Goal: Task Accomplishment & Management: Use online tool/utility

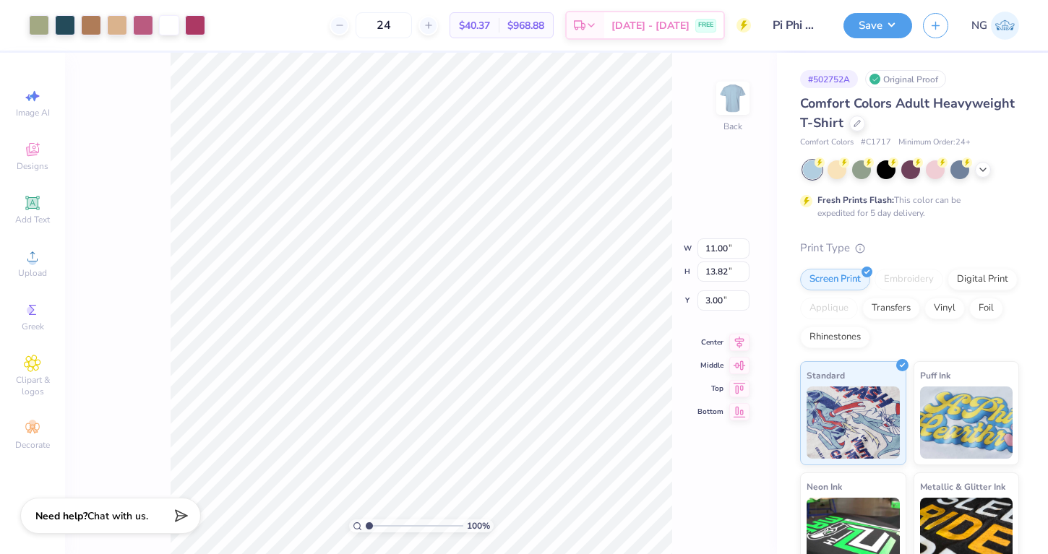
click at [627, 258] on div "100 % Back W 11.00 11.00 " H 13.82 13.82 " Y 3.00 3.00 " Center Middle Top Bott…" at bounding box center [421, 303] width 712 height 501
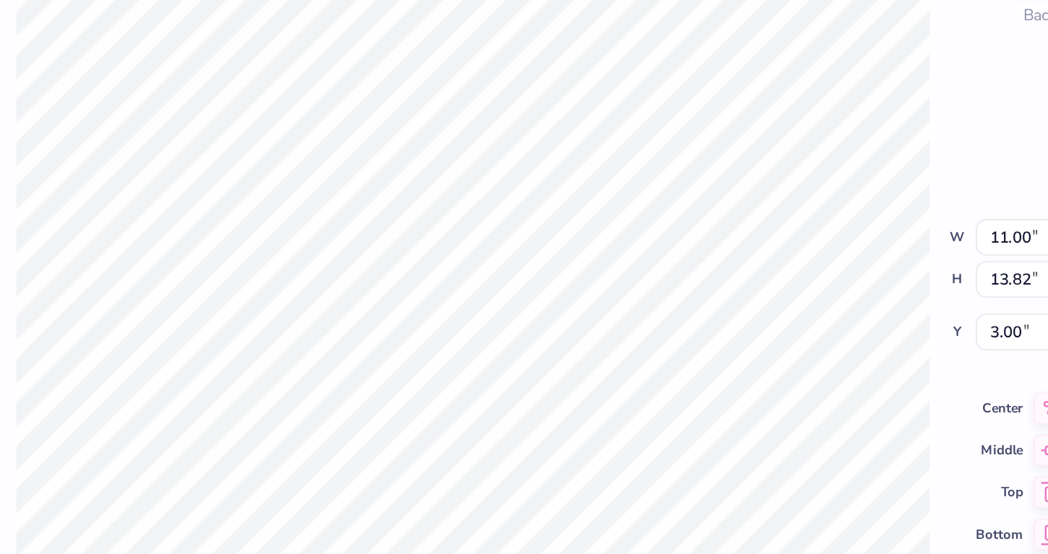
type input "4.59"
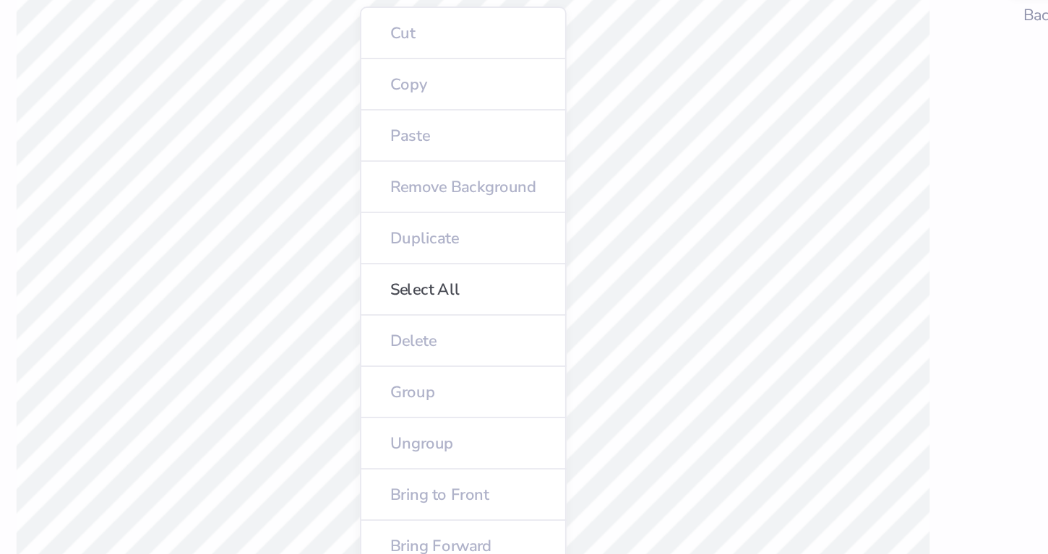
click at [359, 238] on ul "Cut Copy Paste Remove Background Duplicate Select All Delete Group Ungroup Brin…" at bounding box center [415, 305] width 113 height 367
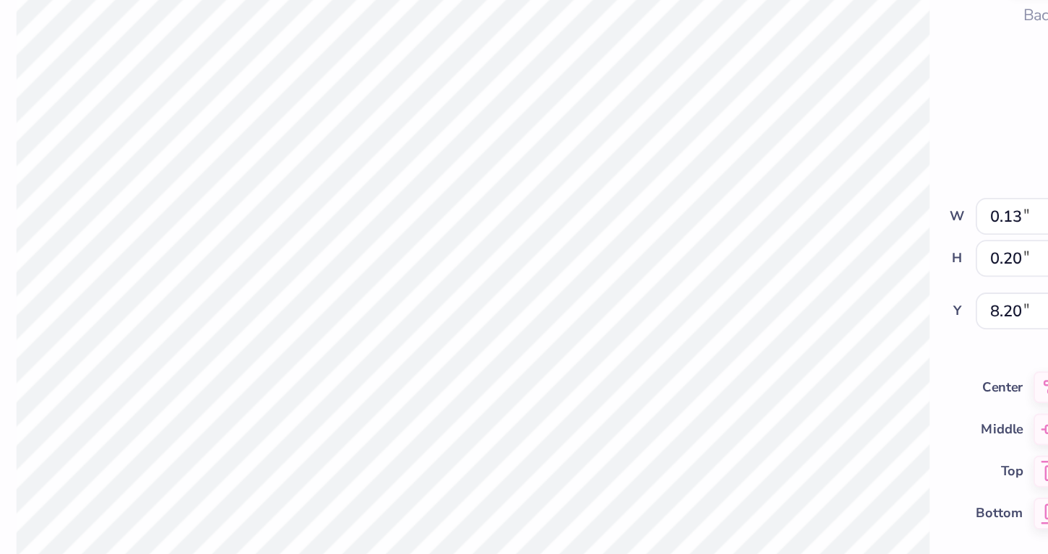
type input "0.39"
type input "0.35"
type input "7.90"
type input "8.25"
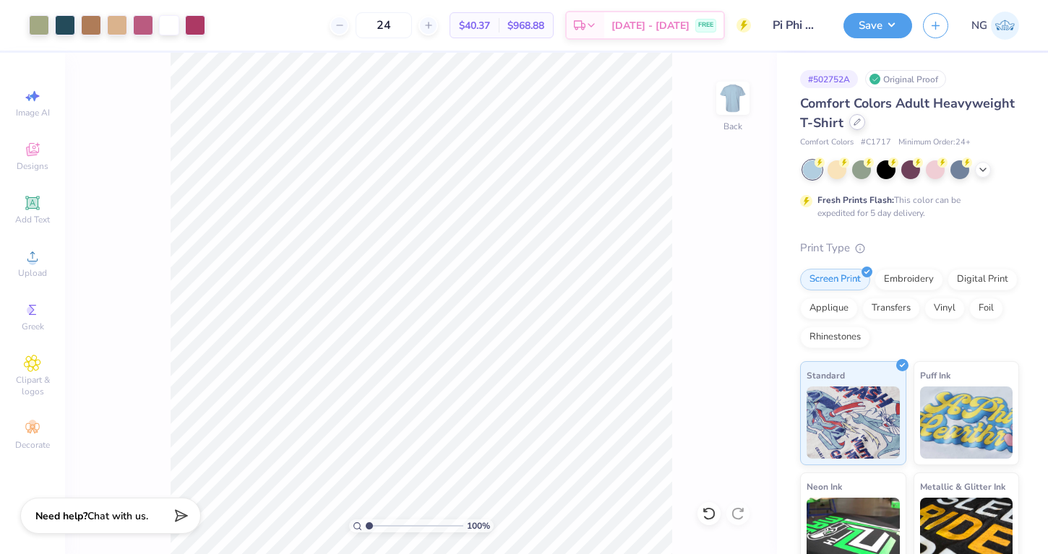
click at [857, 126] on div at bounding box center [857, 122] width 16 height 16
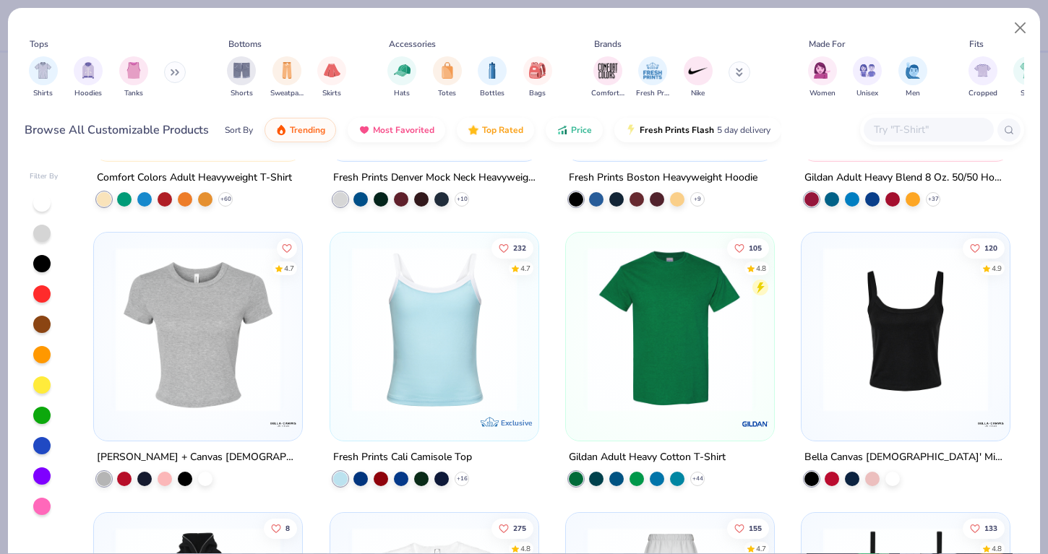
scroll to position [265, 0]
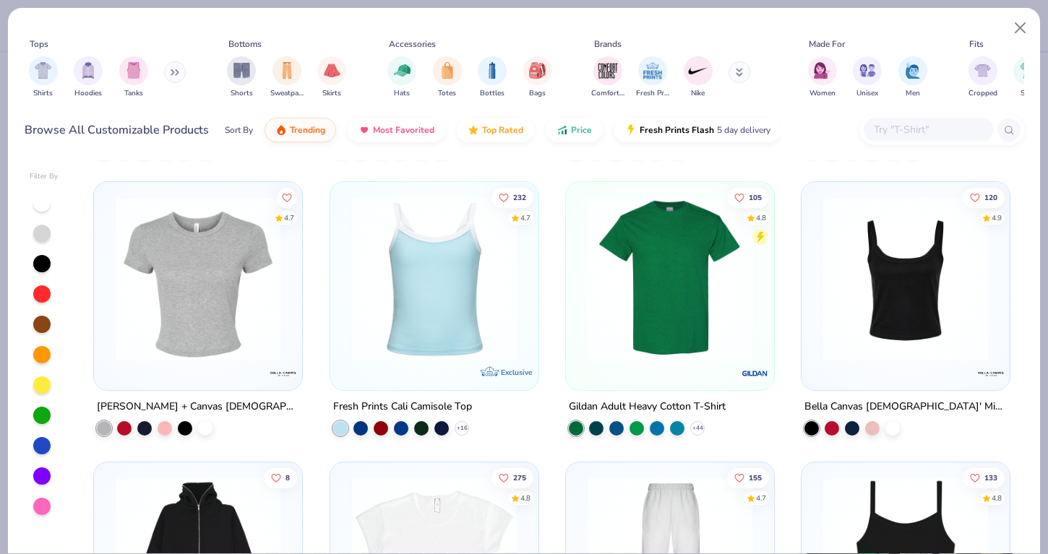
click at [905, 354] on img at bounding box center [905, 279] width 179 height 165
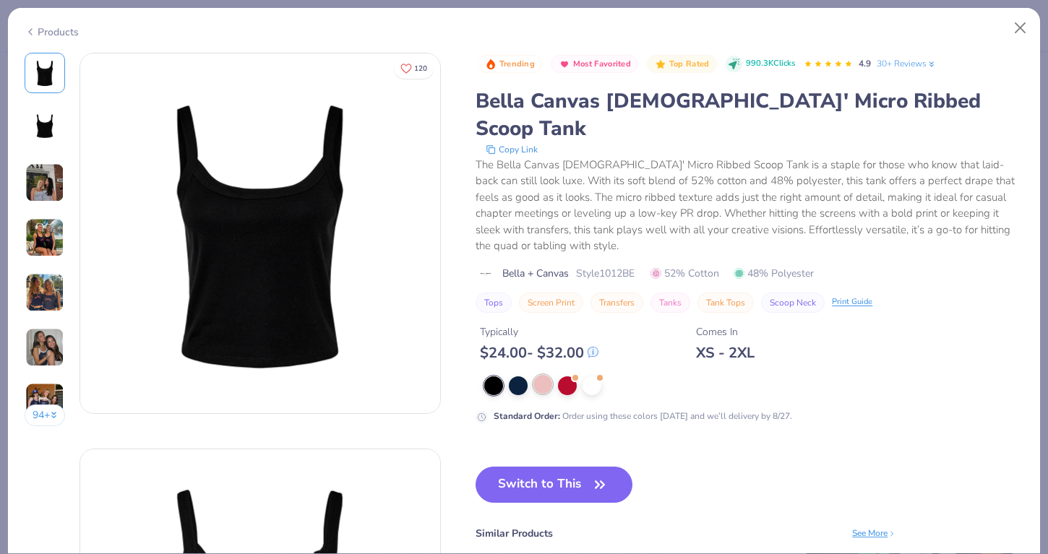
click at [541, 375] on div at bounding box center [542, 384] width 19 height 19
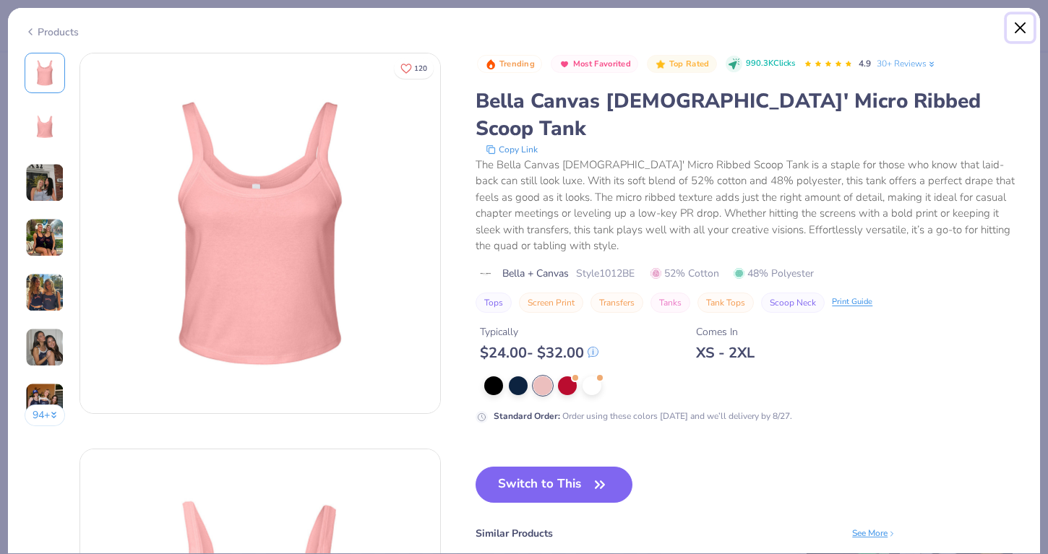
click at [1012, 33] on button "Close" at bounding box center [1020, 27] width 27 height 27
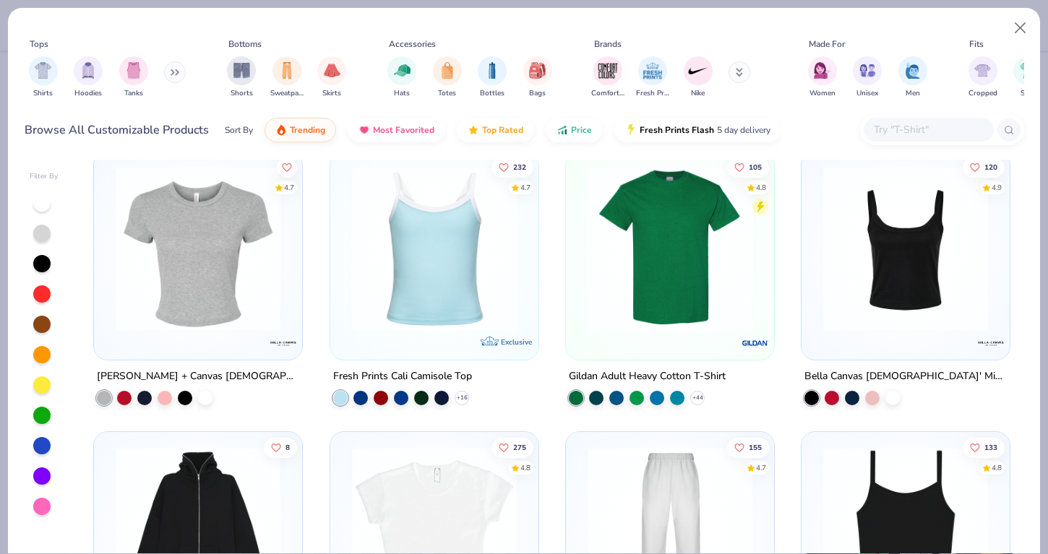
scroll to position [304, 0]
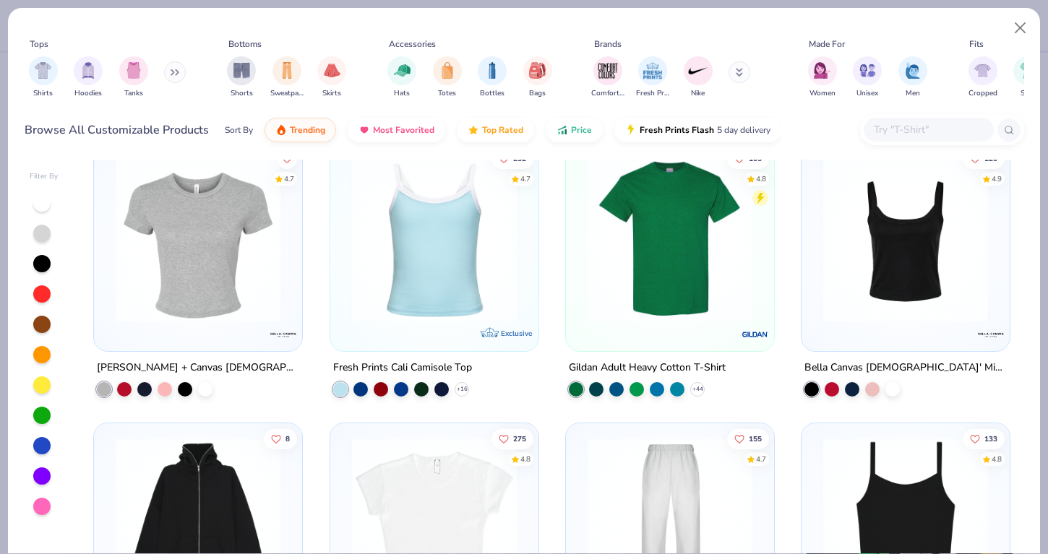
click at [440, 270] on img at bounding box center [434, 240] width 179 height 165
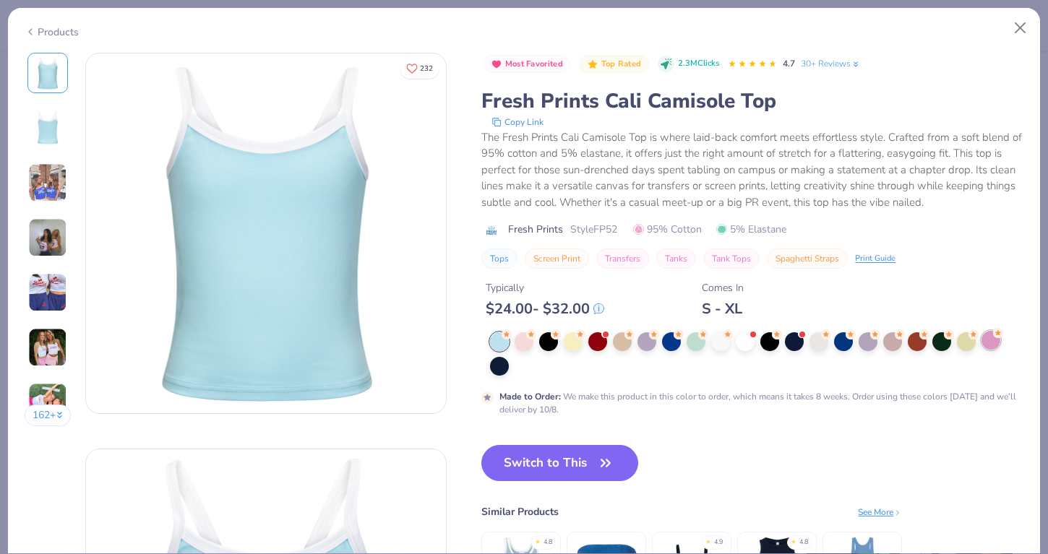
click at [986, 339] on div at bounding box center [990, 340] width 19 height 19
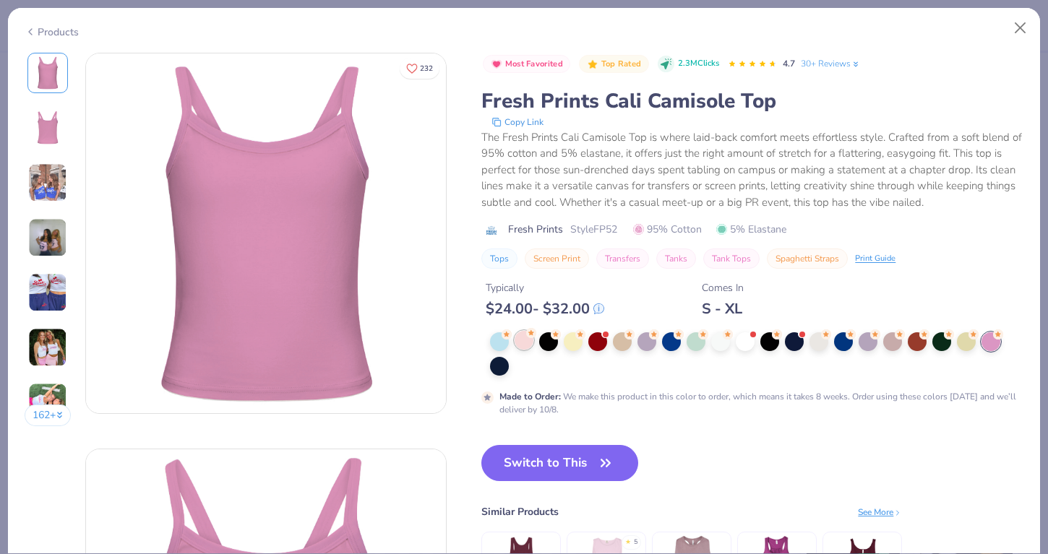
click at [530, 343] on div at bounding box center [523, 340] width 19 height 19
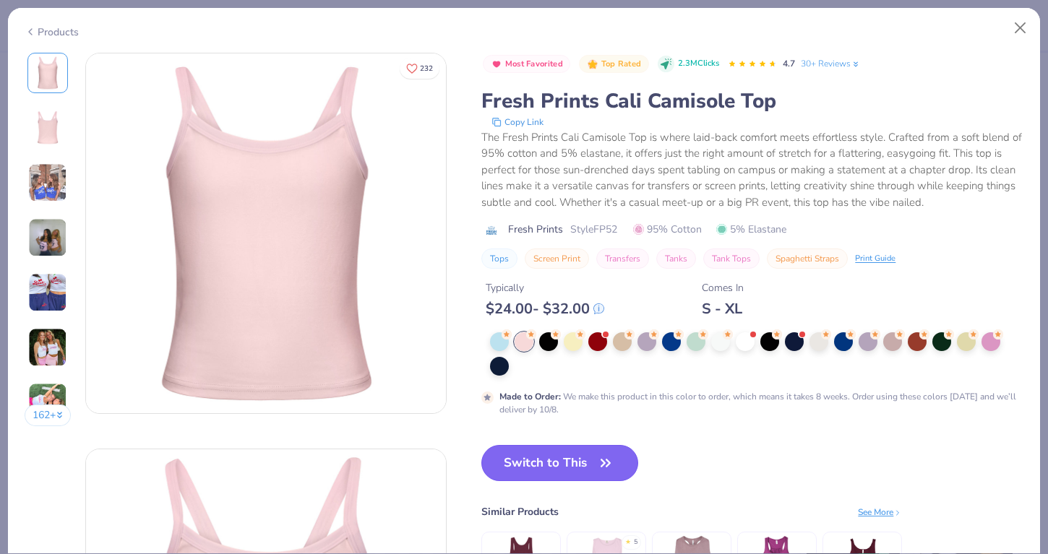
click at [513, 462] on button "Switch to This" at bounding box center [559, 463] width 157 height 36
type input "50"
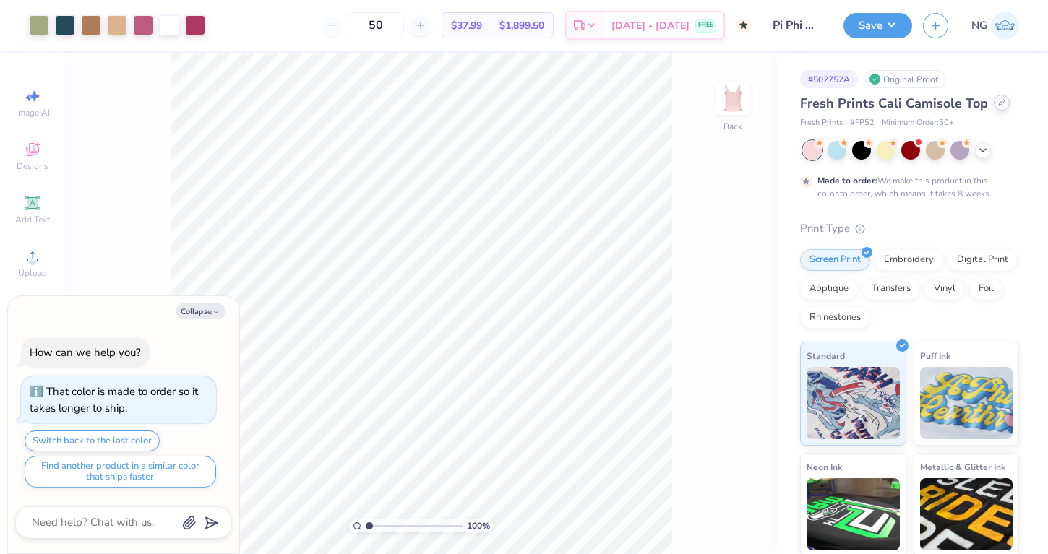
click at [1004, 103] on div at bounding box center [1002, 103] width 16 height 16
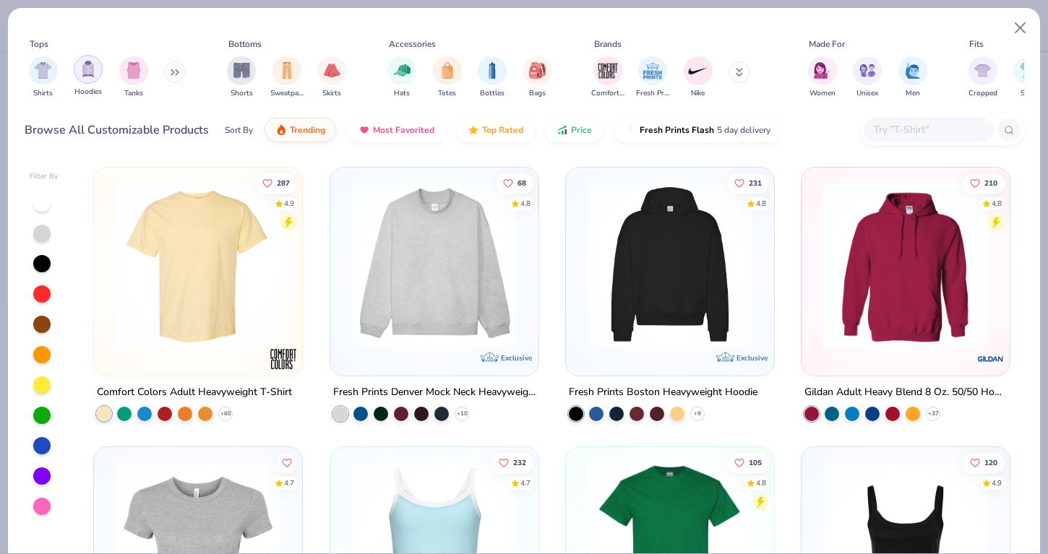
click at [80, 74] on img "filter for Hoodies" at bounding box center [88, 69] width 16 height 17
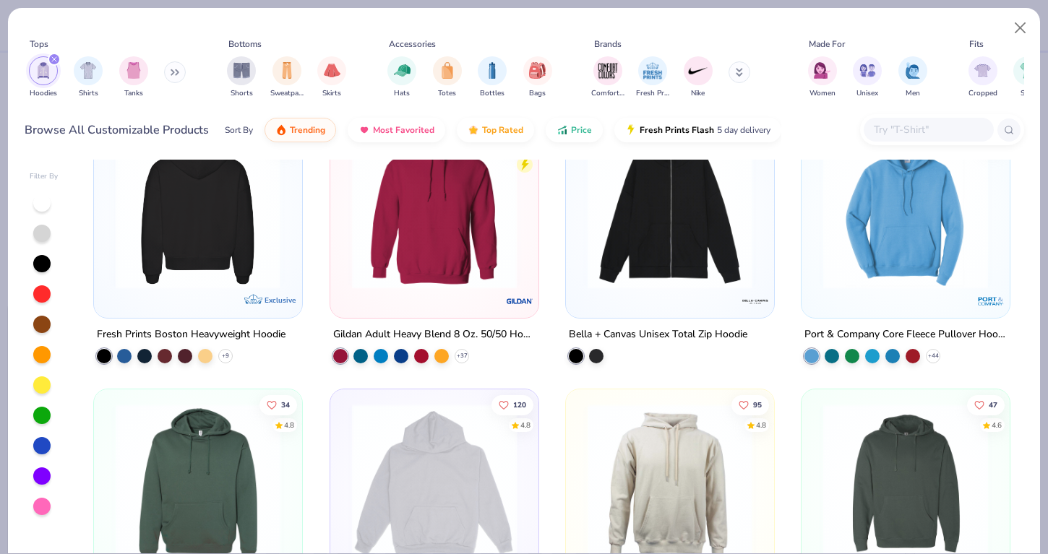
scroll to position [70, 0]
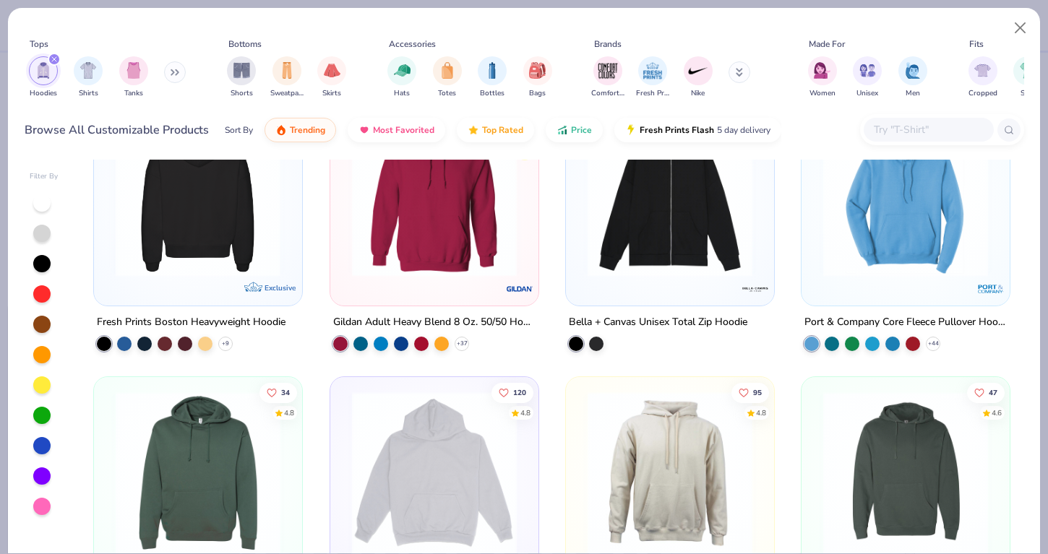
click at [108, 220] on img at bounding box center [18, 194] width 179 height 165
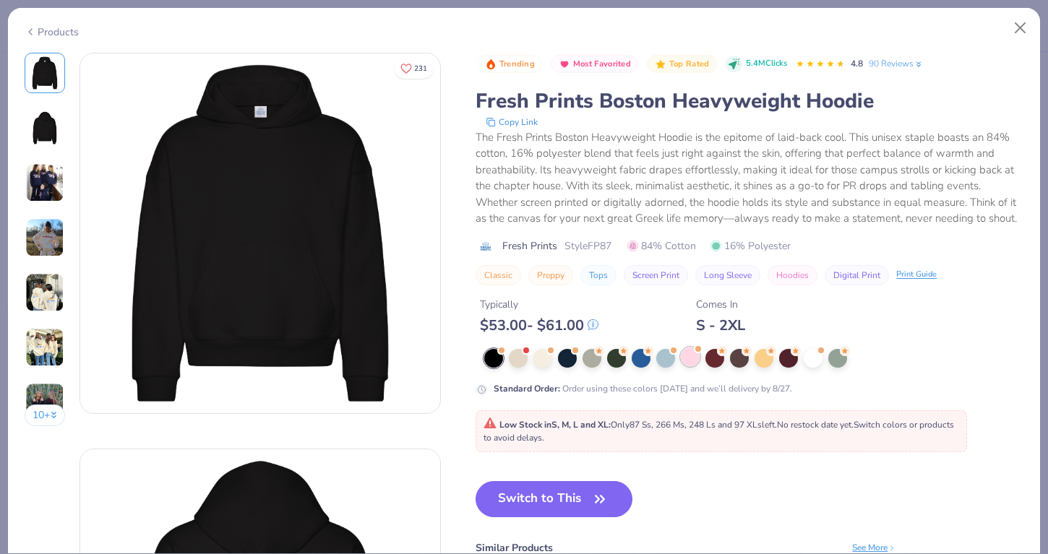
click at [695, 361] on div at bounding box center [690, 357] width 19 height 19
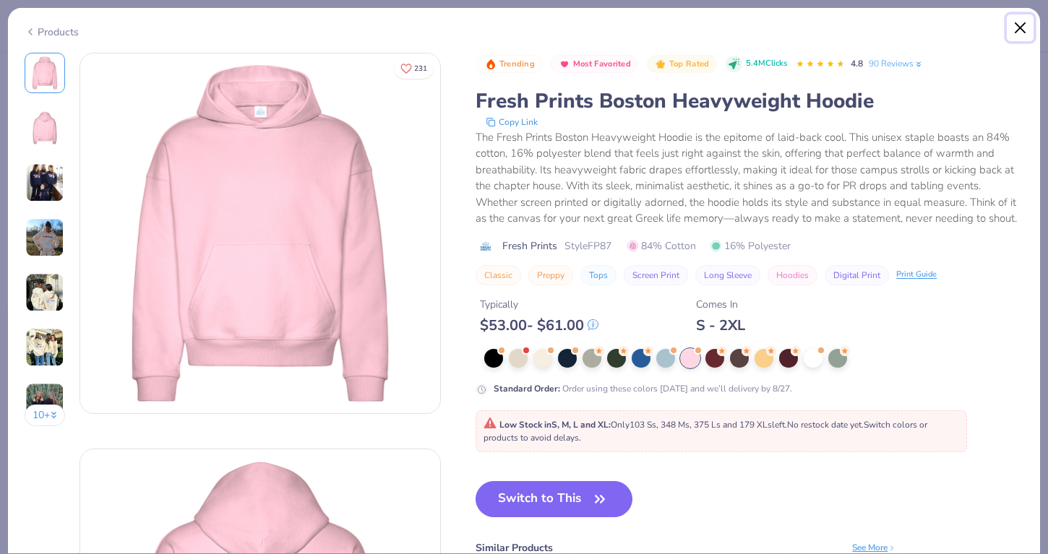
click at [1024, 16] on button "Close" at bounding box center [1020, 27] width 27 height 27
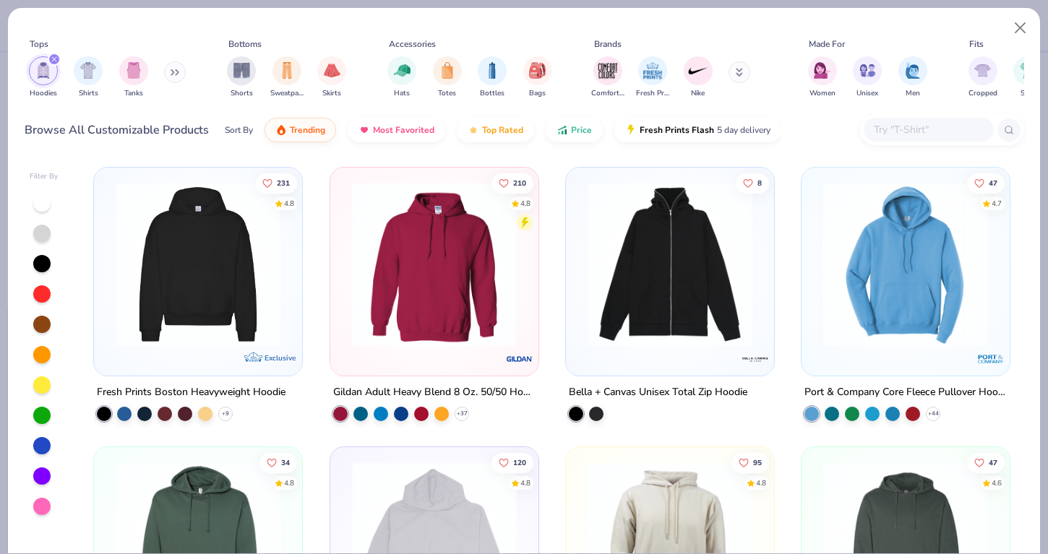
click at [452, 281] on img at bounding box center [434, 264] width 179 height 165
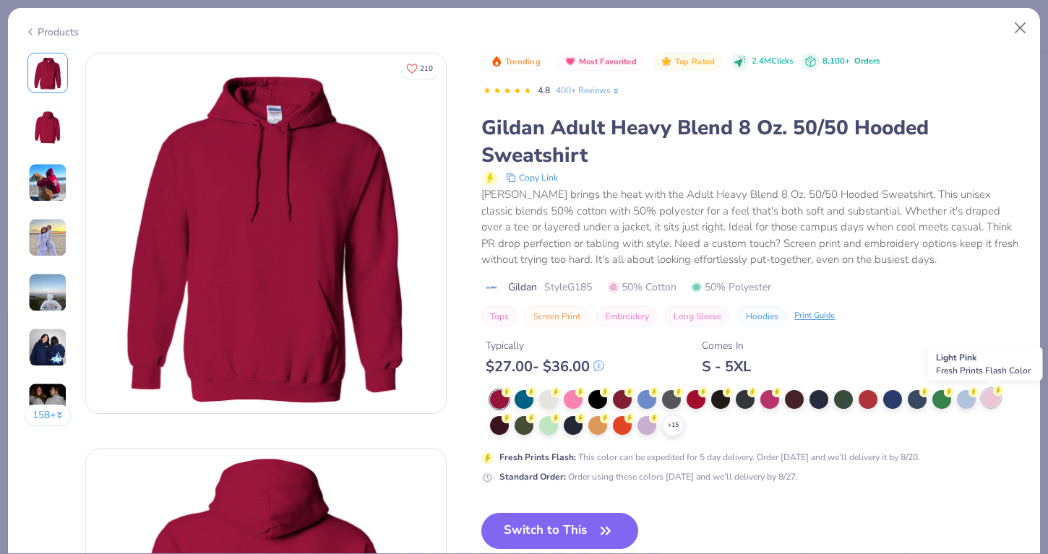
click at [986, 393] on div at bounding box center [990, 398] width 19 height 19
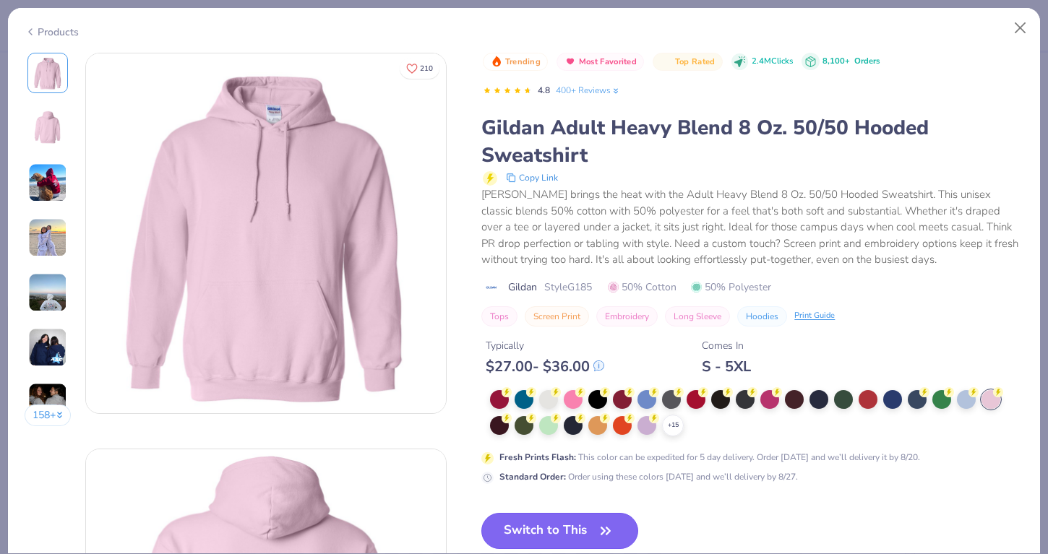
click at [557, 527] on button "Switch to This" at bounding box center [559, 531] width 157 height 36
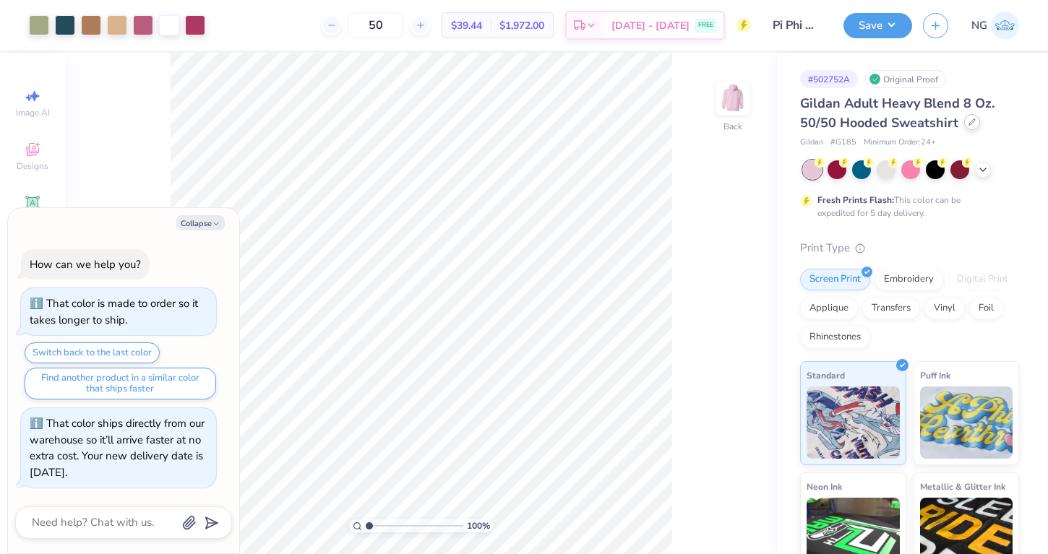
click at [969, 124] on icon at bounding box center [972, 122] width 6 height 6
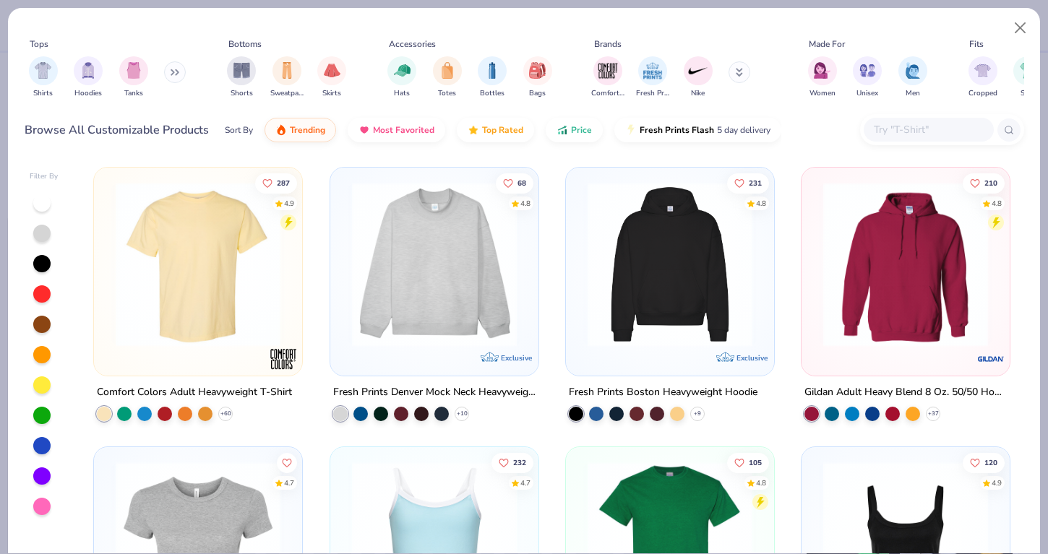
click at [683, 272] on img at bounding box center [669, 264] width 179 height 165
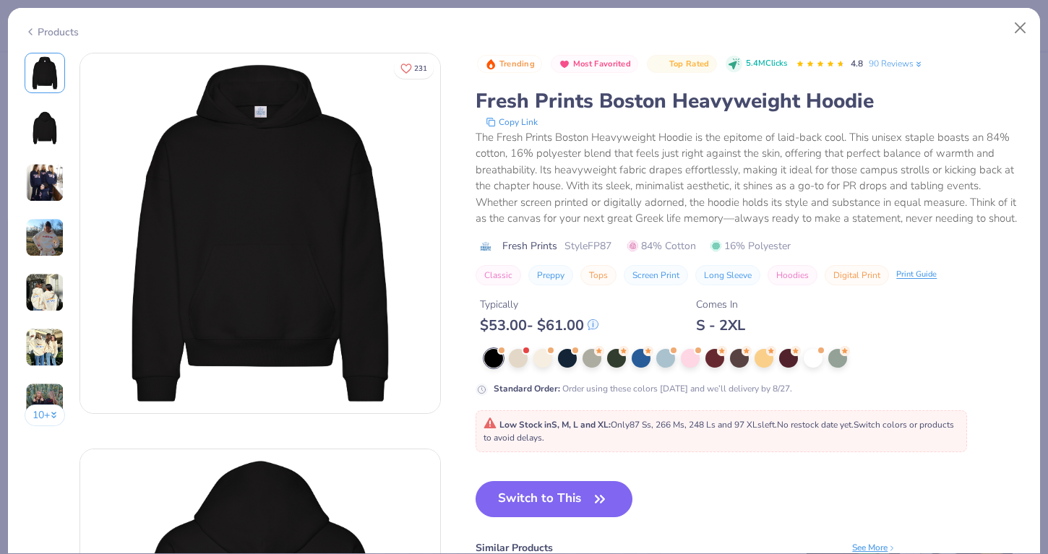
click at [1018, 41] on div "Products" at bounding box center [524, 27] width 1032 height 38
click at [1032, 20] on button "Close" at bounding box center [1020, 27] width 27 height 27
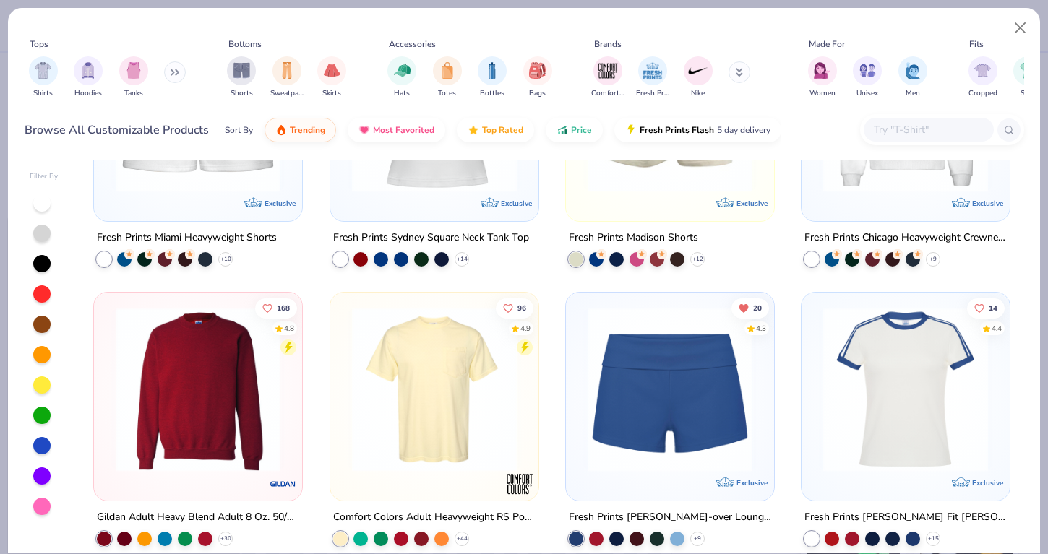
scroll to position [998, 0]
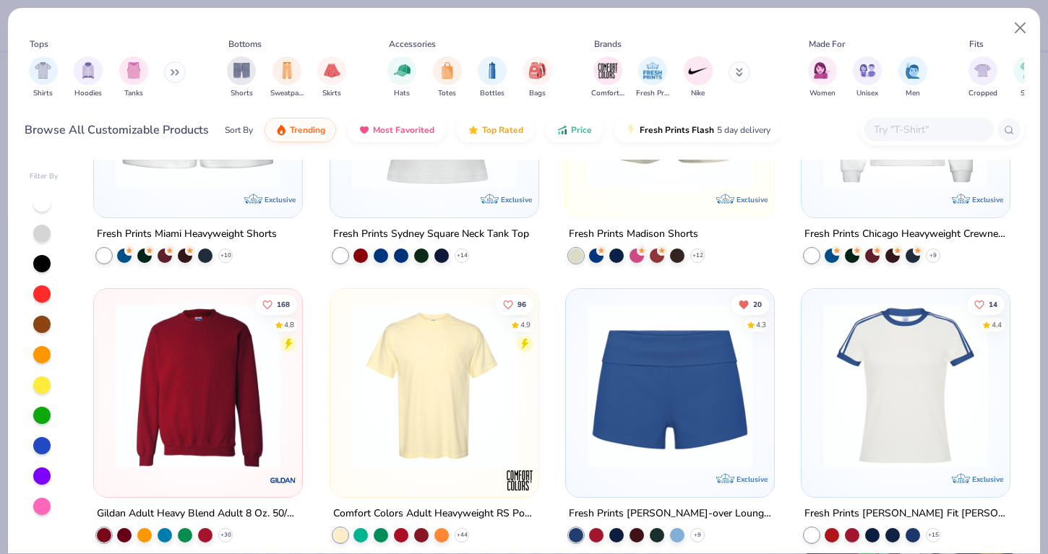
click at [864, 206] on div "55 4.7 Exclusive" at bounding box center [905, 113] width 208 height 208
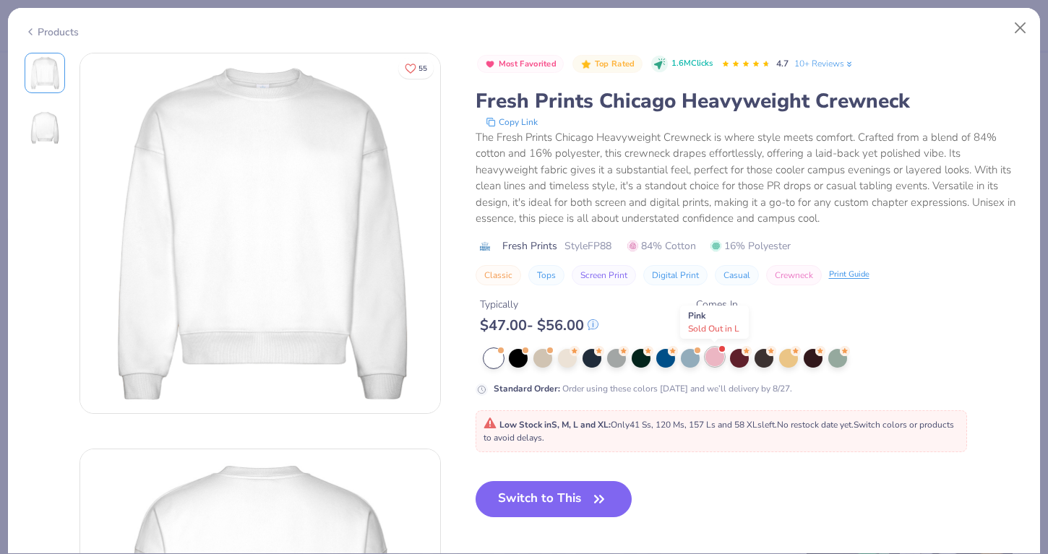
click at [711, 361] on div at bounding box center [714, 357] width 19 height 19
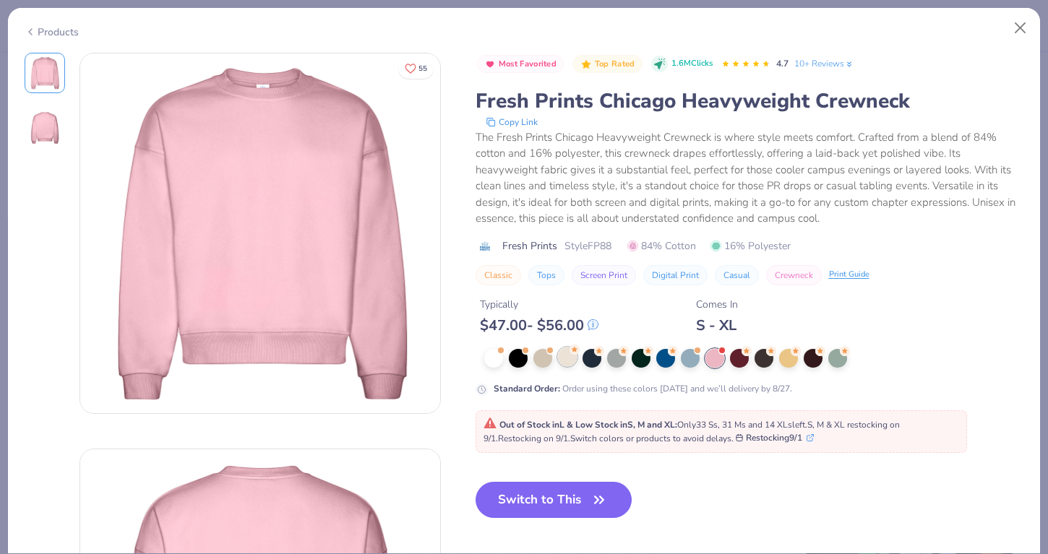
click at [572, 359] on div at bounding box center [567, 357] width 19 height 19
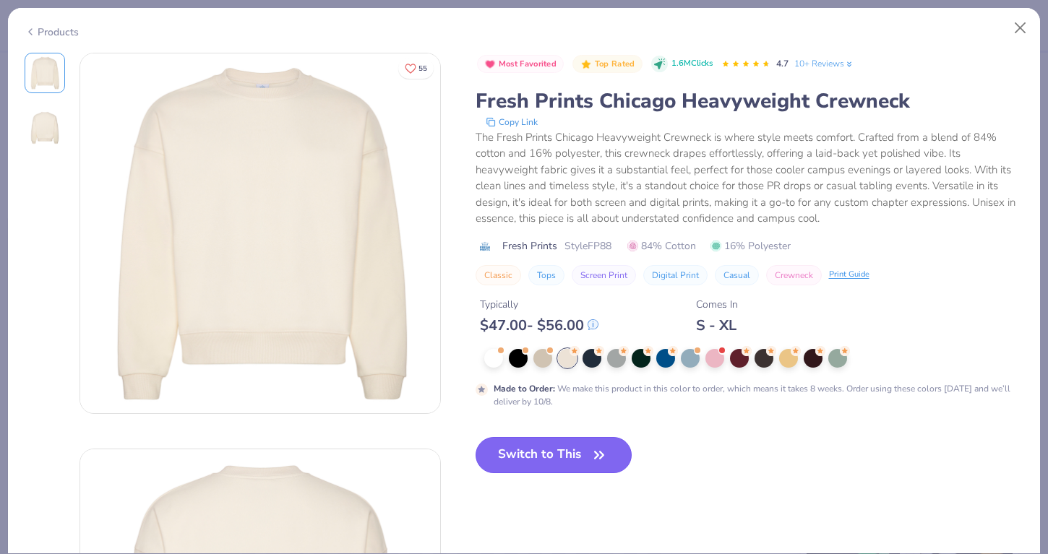
click at [540, 455] on button "Switch to This" at bounding box center [553, 455] width 157 height 36
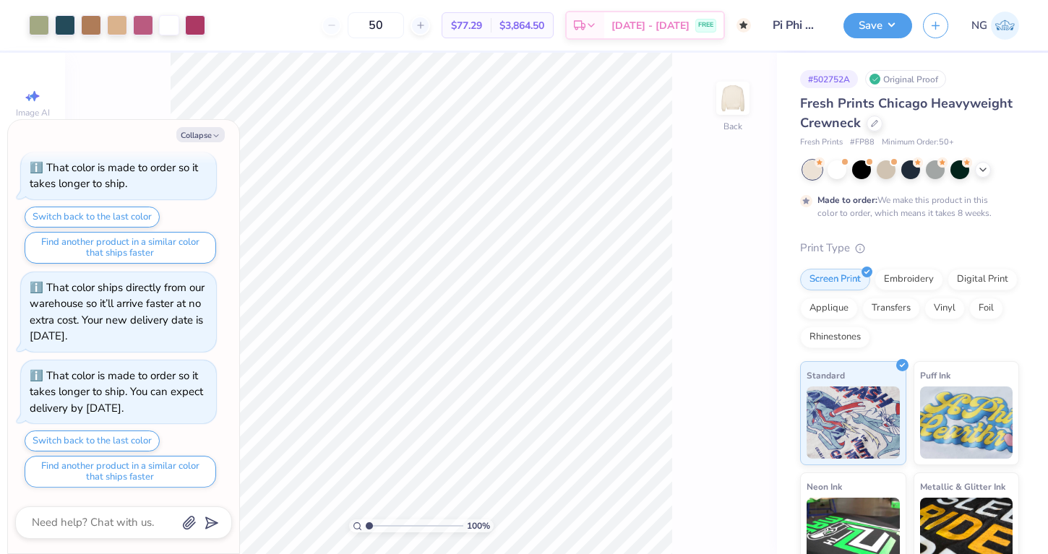
click at [710, 156] on div "100 % Back" at bounding box center [421, 303] width 712 height 501
click at [186, 137] on button "Collapse" at bounding box center [200, 134] width 48 height 15
type textarea "x"
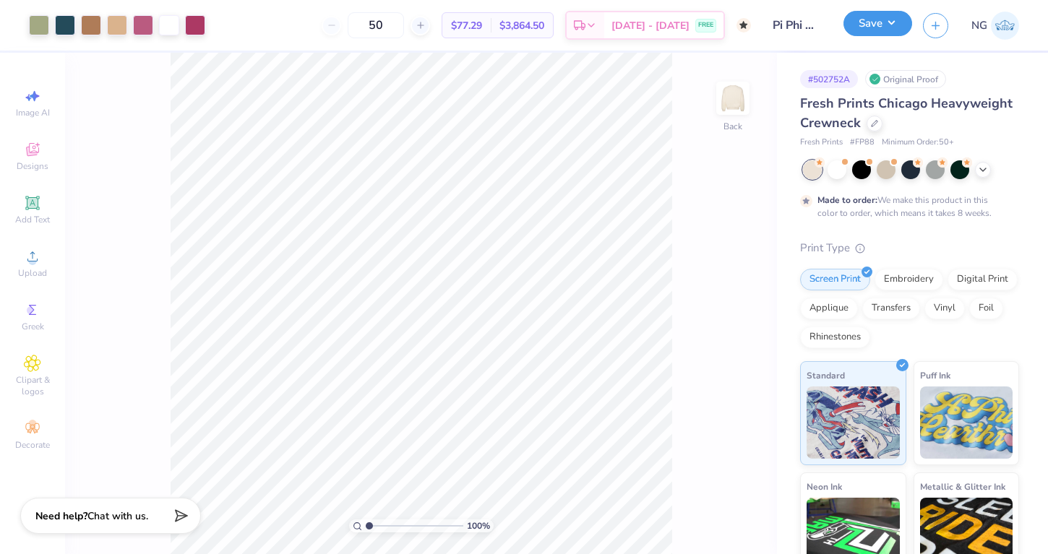
click at [871, 29] on button "Save" at bounding box center [877, 23] width 69 height 25
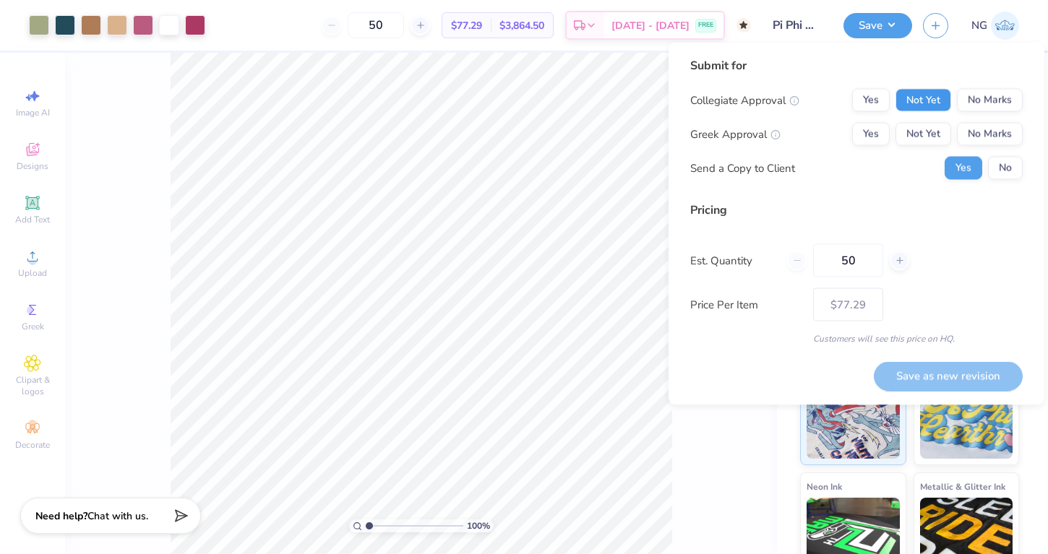
click at [921, 103] on button "Not Yet" at bounding box center [923, 100] width 56 height 23
click at [936, 134] on button "Not Yet" at bounding box center [923, 134] width 56 height 23
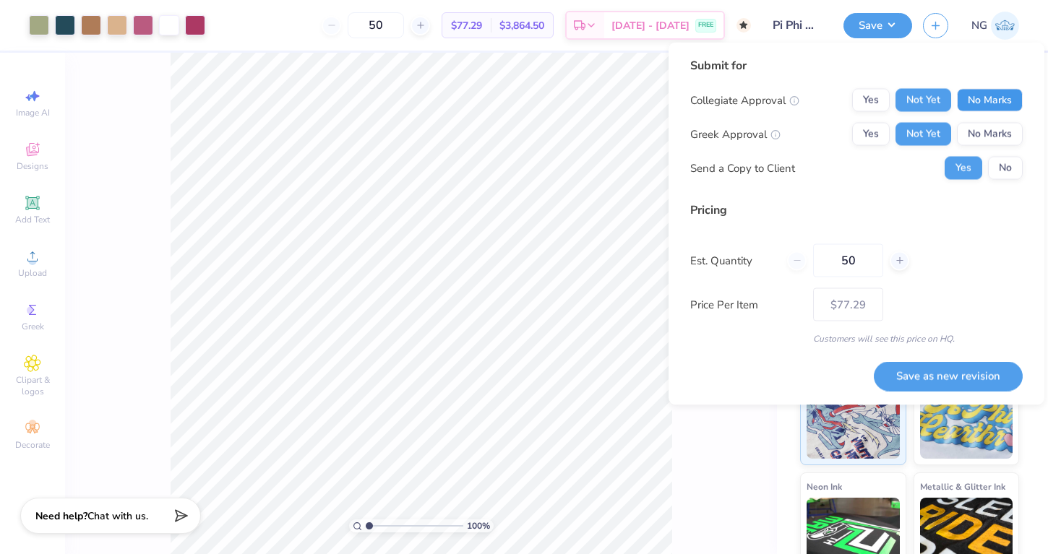
click at [990, 102] on button "No Marks" at bounding box center [990, 100] width 66 height 23
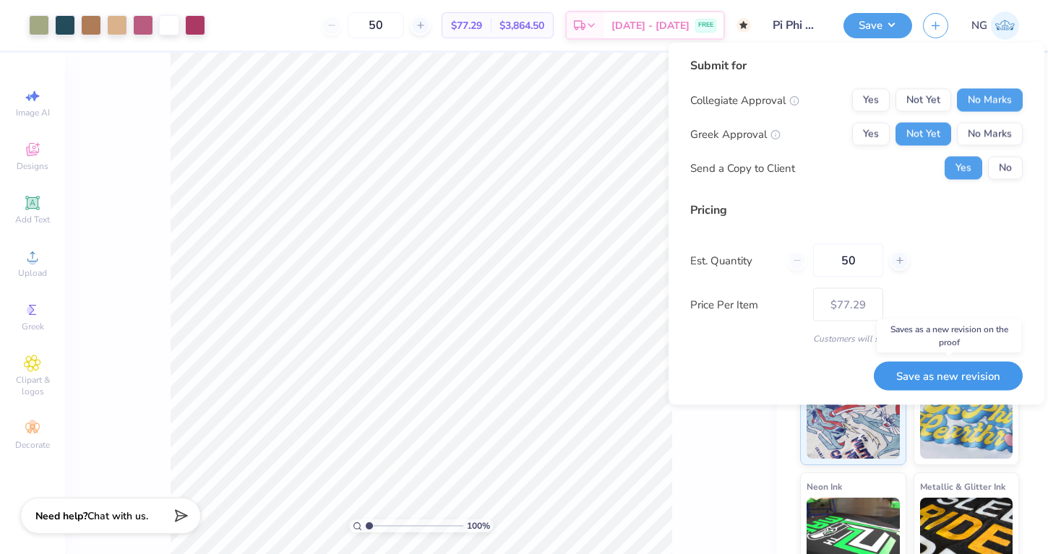
click at [934, 361] on button "Save as new revision" at bounding box center [948, 376] width 149 height 30
type input "$77.29"
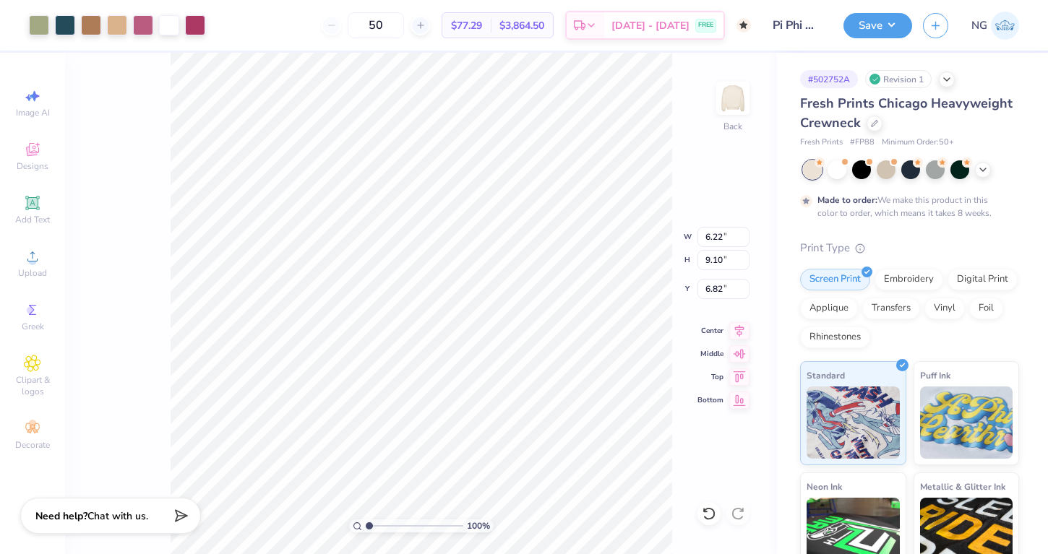
type input "6.82"
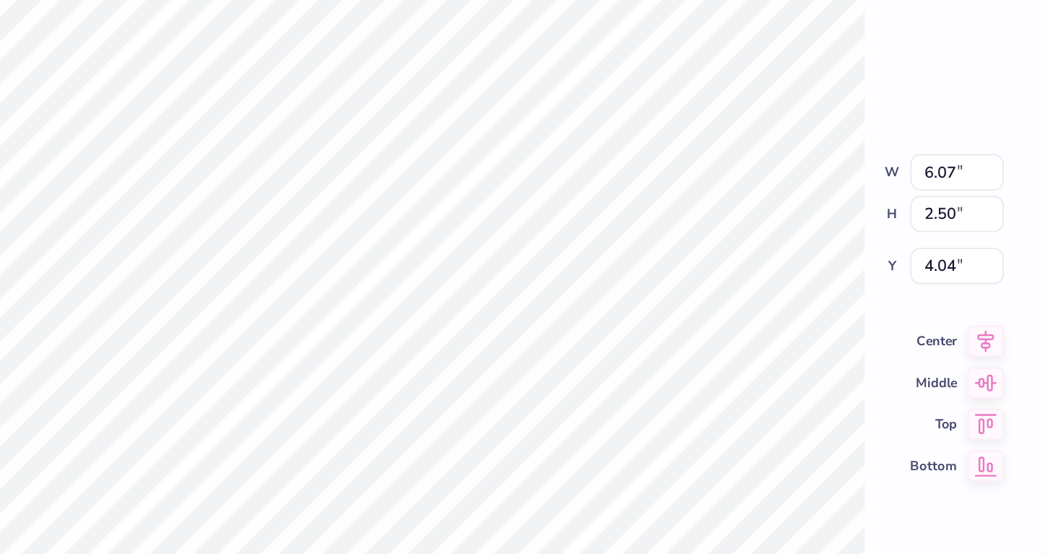
type input "4.04"
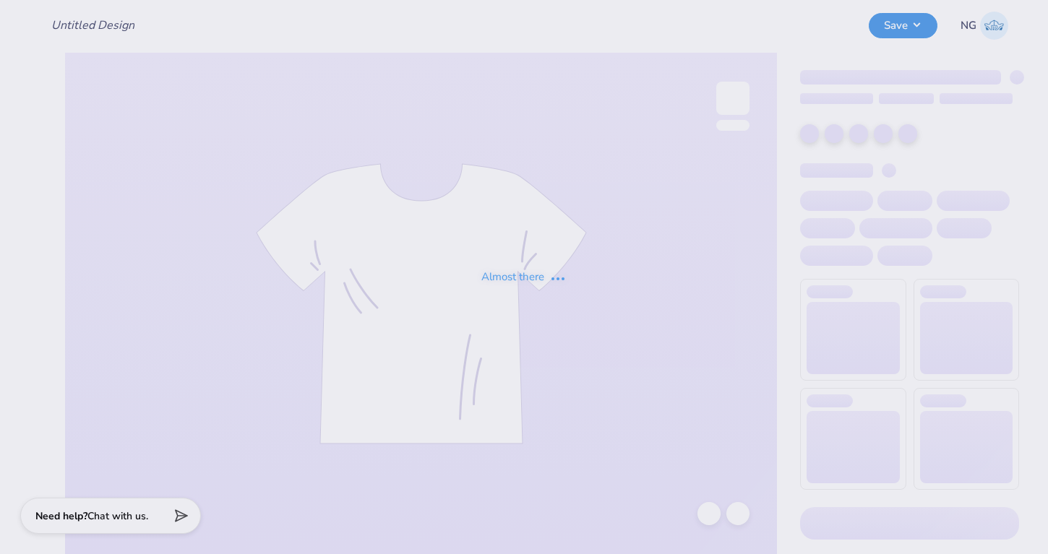
type input "Family weekend design 1"
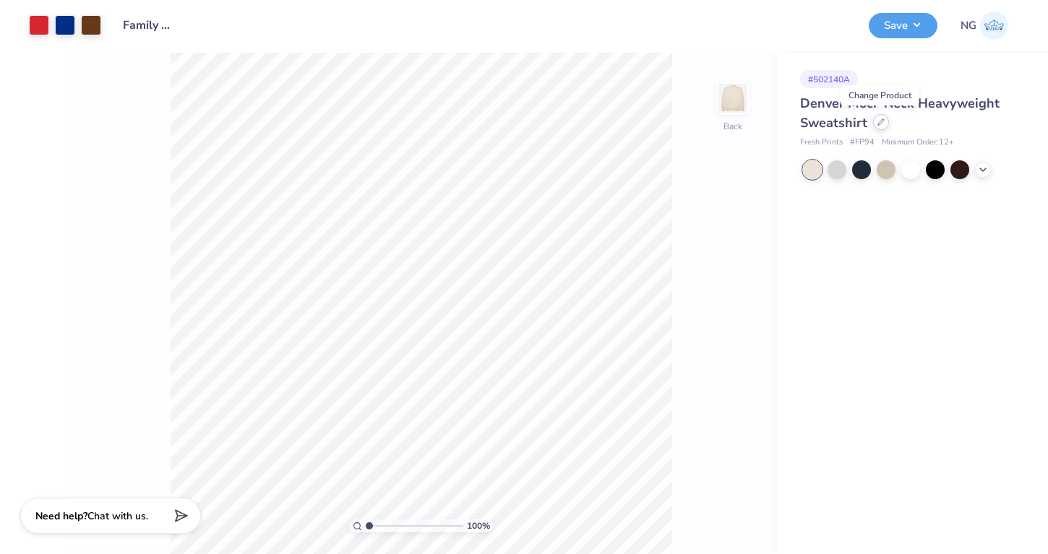
click at [884, 119] on div at bounding box center [881, 122] width 16 height 16
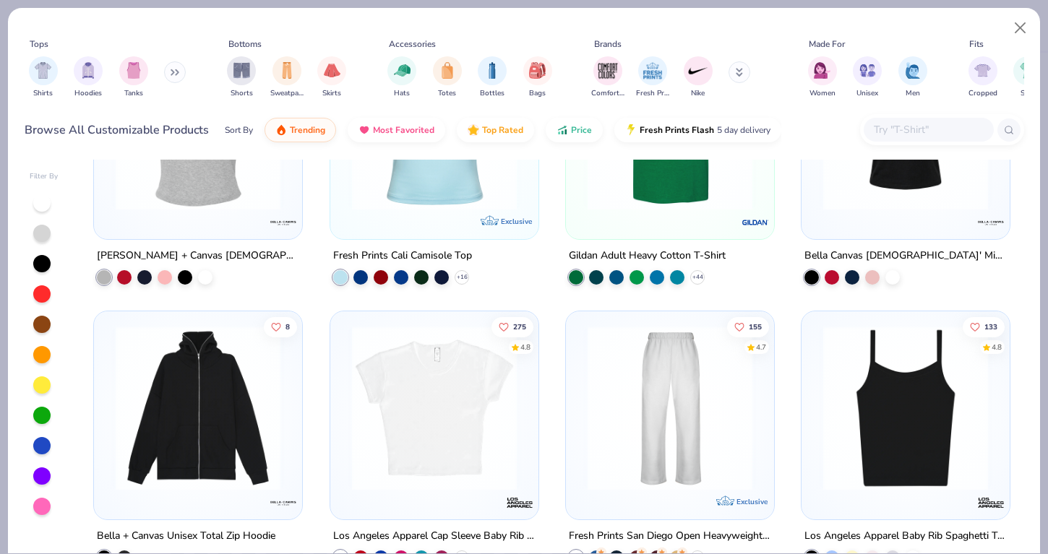
scroll to position [514, 0]
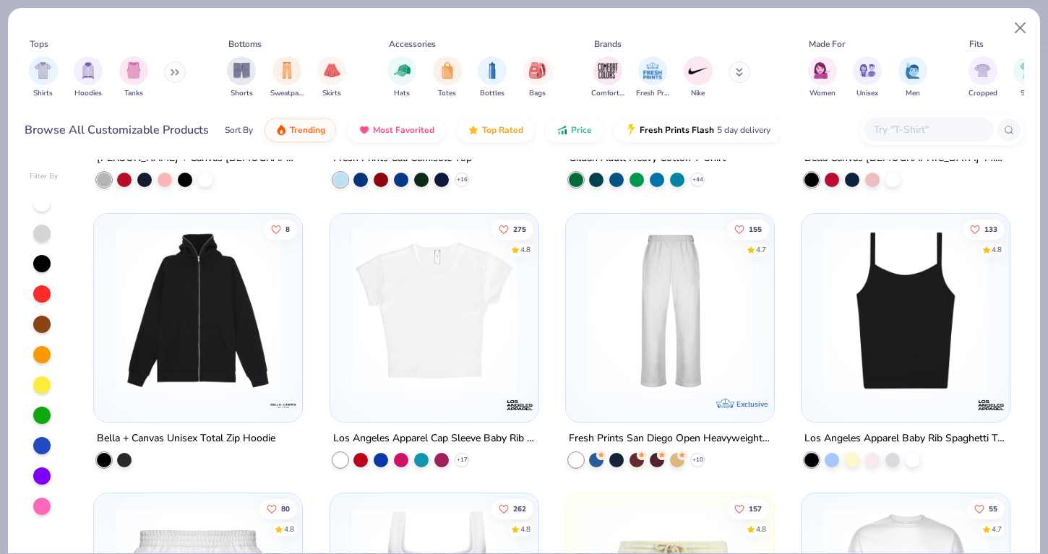
click at [864, 302] on img at bounding box center [905, 310] width 179 height 165
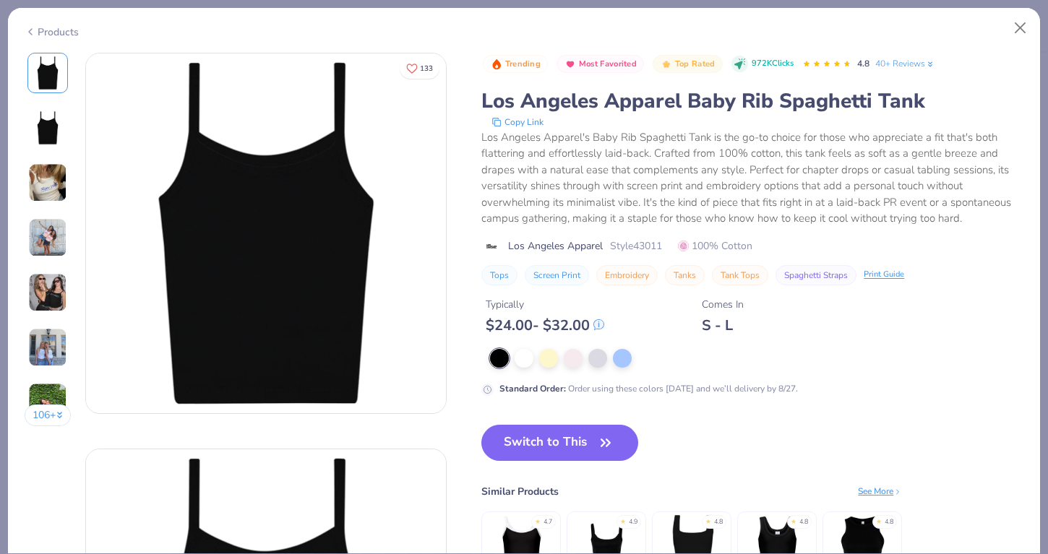
click at [560, 364] on div at bounding box center [756, 358] width 533 height 19
click at [553, 363] on div at bounding box center [548, 357] width 19 height 19
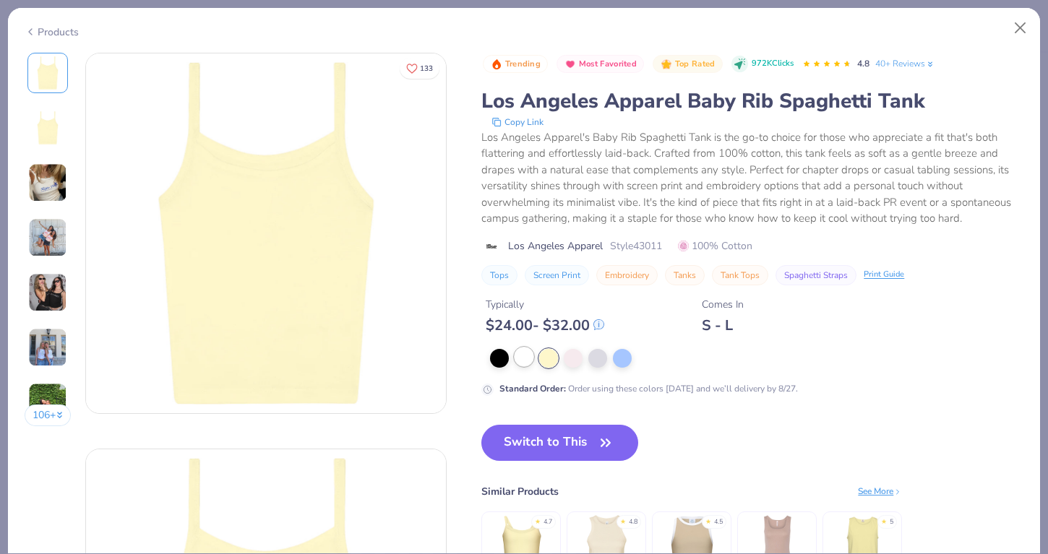
click at [525, 361] on div at bounding box center [523, 357] width 19 height 19
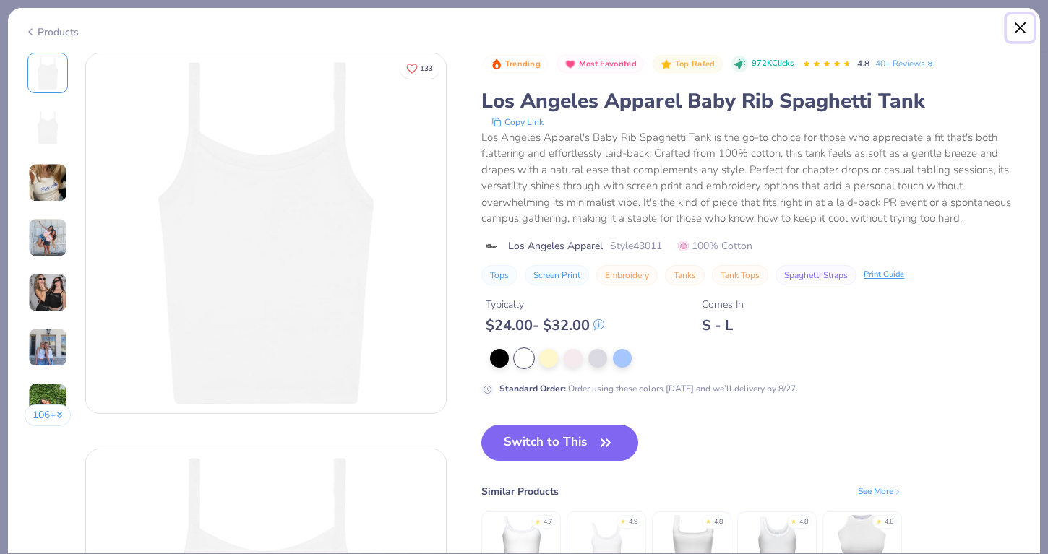
click at [1016, 22] on button "Close" at bounding box center [1020, 27] width 27 height 27
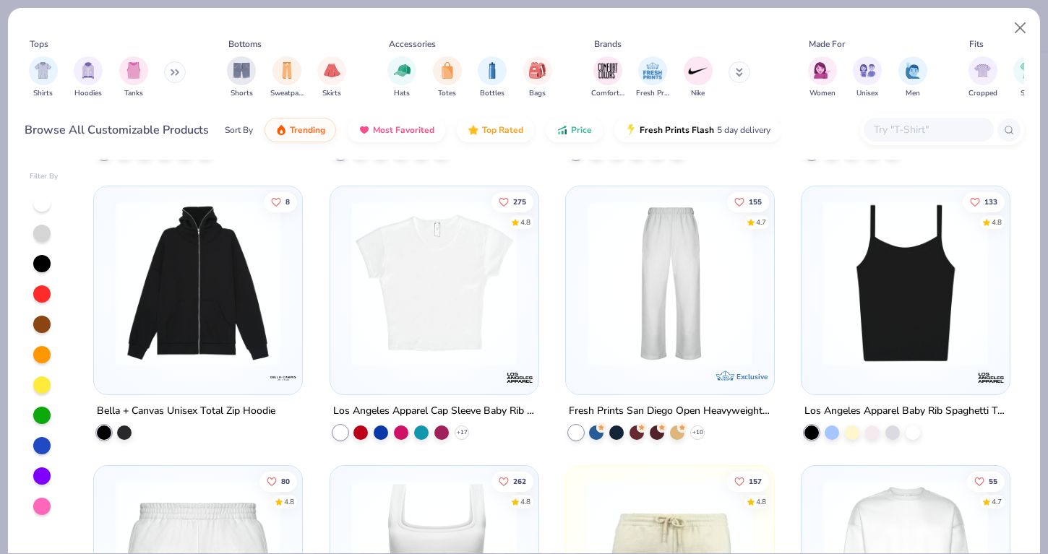
scroll to position [309, 0]
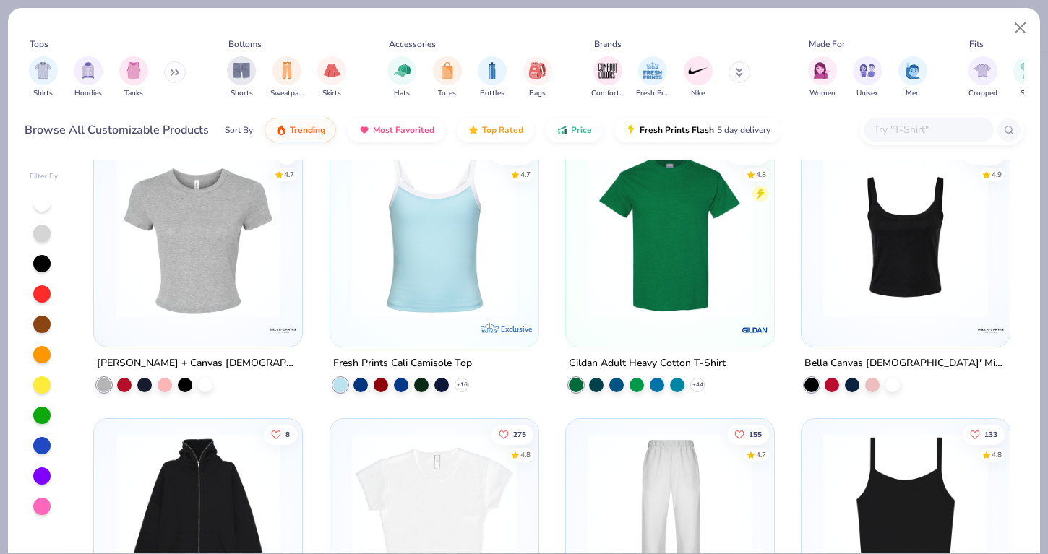
click at [452, 261] on img at bounding box center [434, 235] width 179 height 165
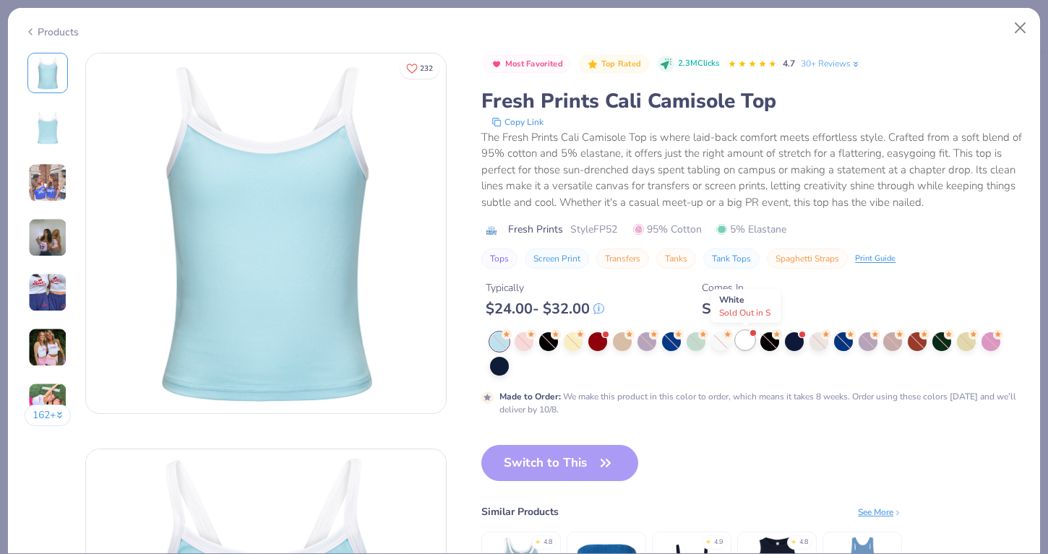
click at [743, 343] on div at bounding box center [745, 340] width 19 height 19
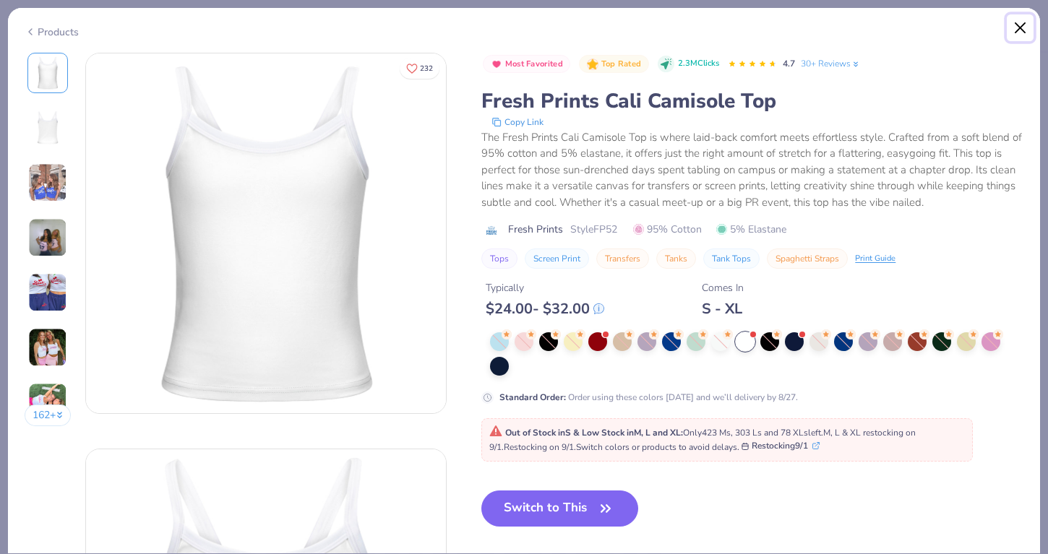
click at [1017, 36] on button "Close" at bounding box center [1020, 27] width 27 height 27
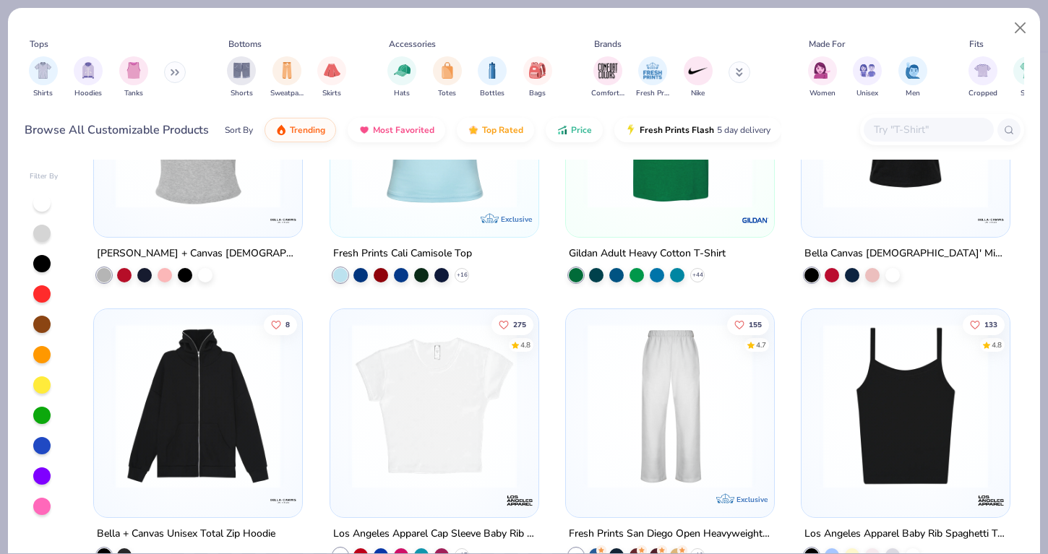
scroll to position [779, 0]
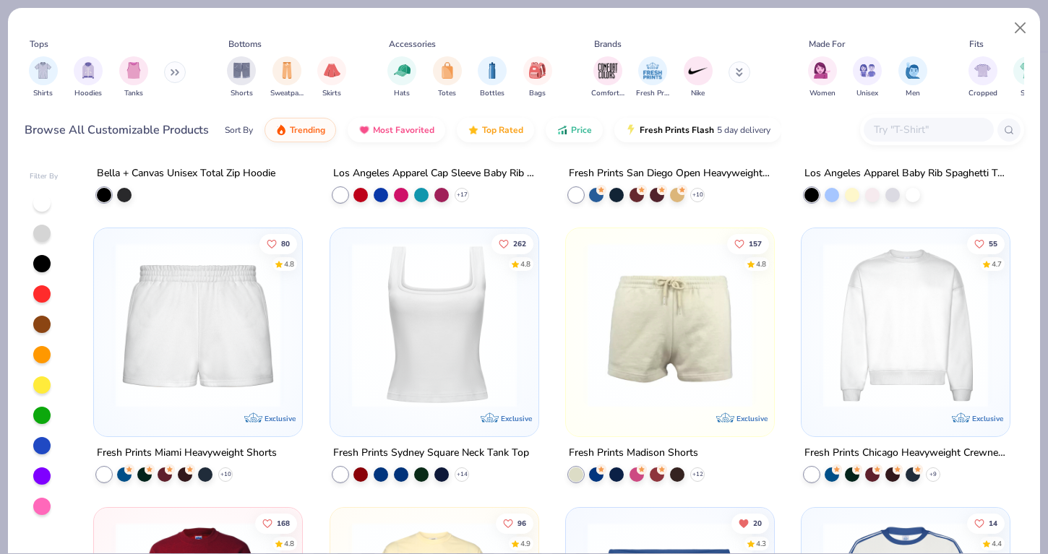
click at [430, 370] on img at bounding box center [434, 325] width 179 height 165
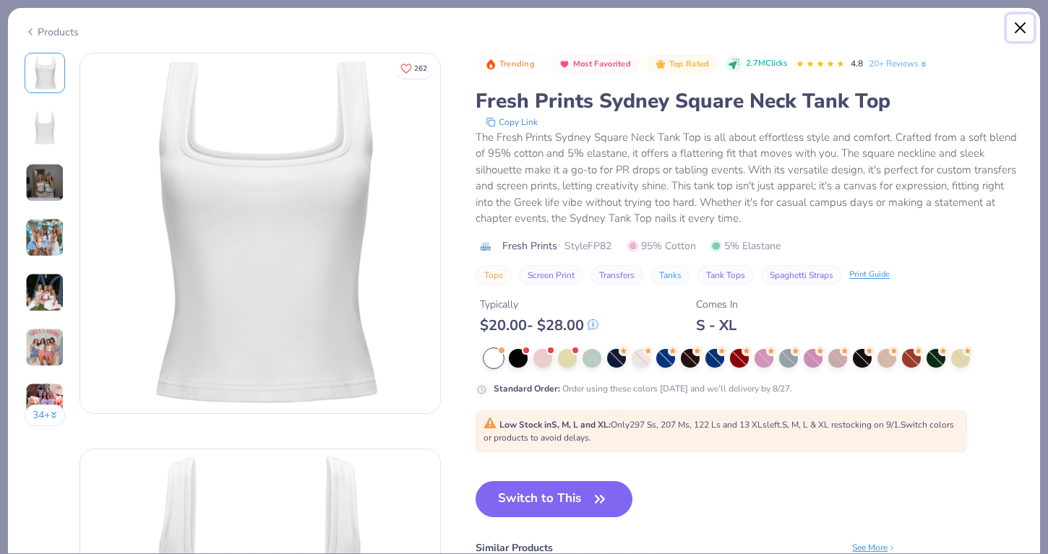
click at [1016, 27] on button "Close" at bounding box center [1020, 27] width 27 height 27
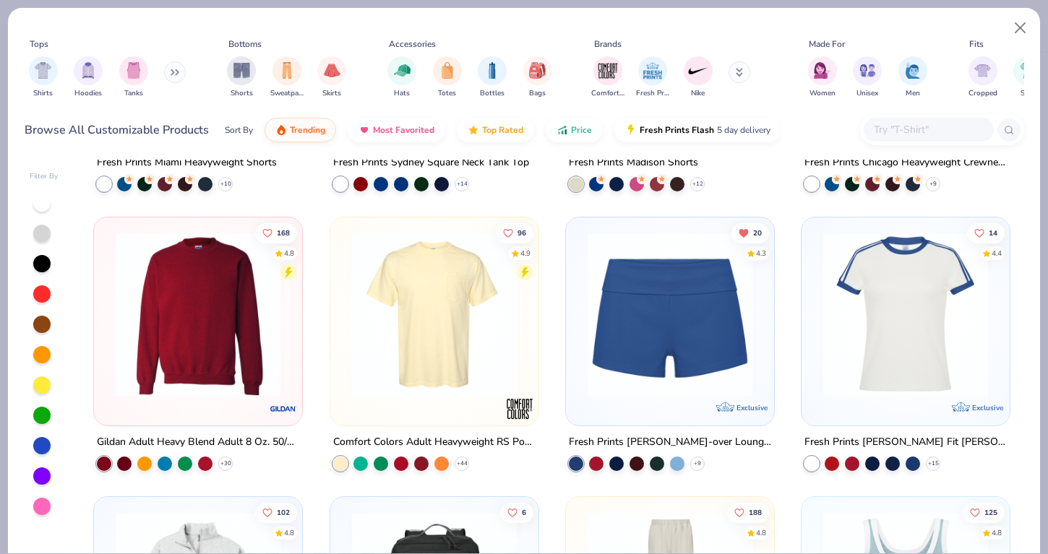
scroll to position [1072, 0]
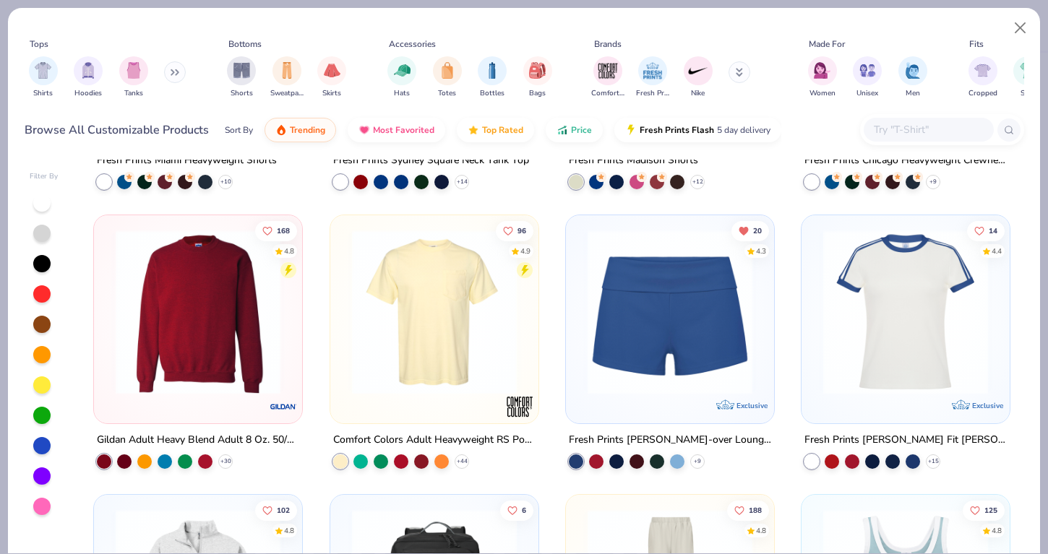
click at [850, 348] on img at bounding box center [905, 312] width 179 height 165
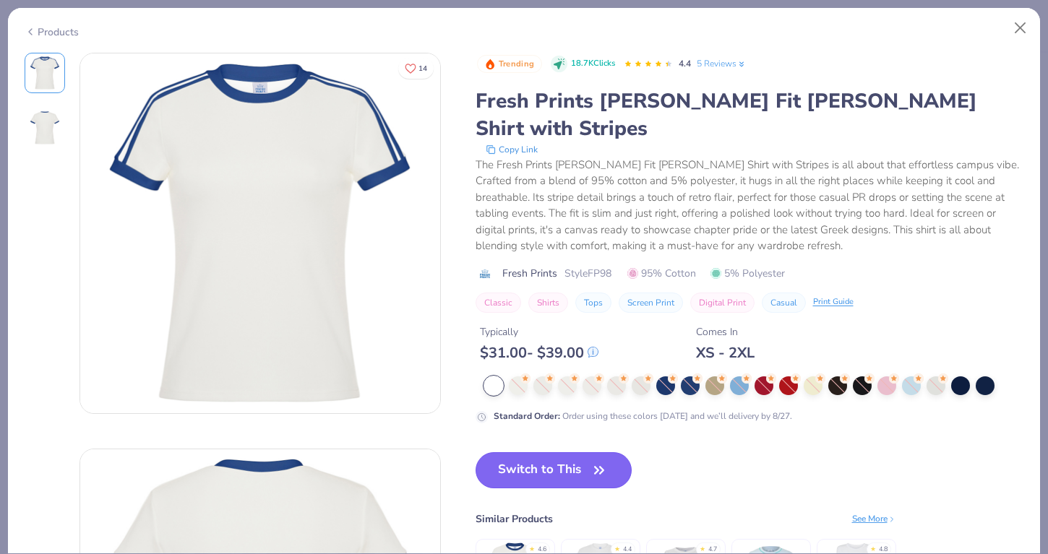
click at [557, 452] on button "Switch to This" at bounding box center [553, 470] width 157 height 36
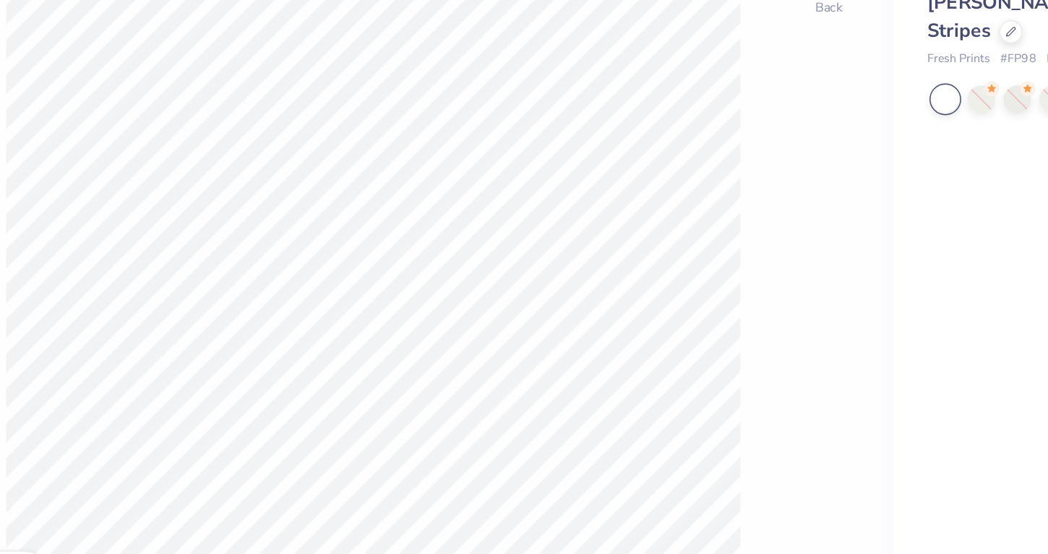
click at [705, 290] on div "100 % Back" at bounding box center [421, 303] width 712 height 501
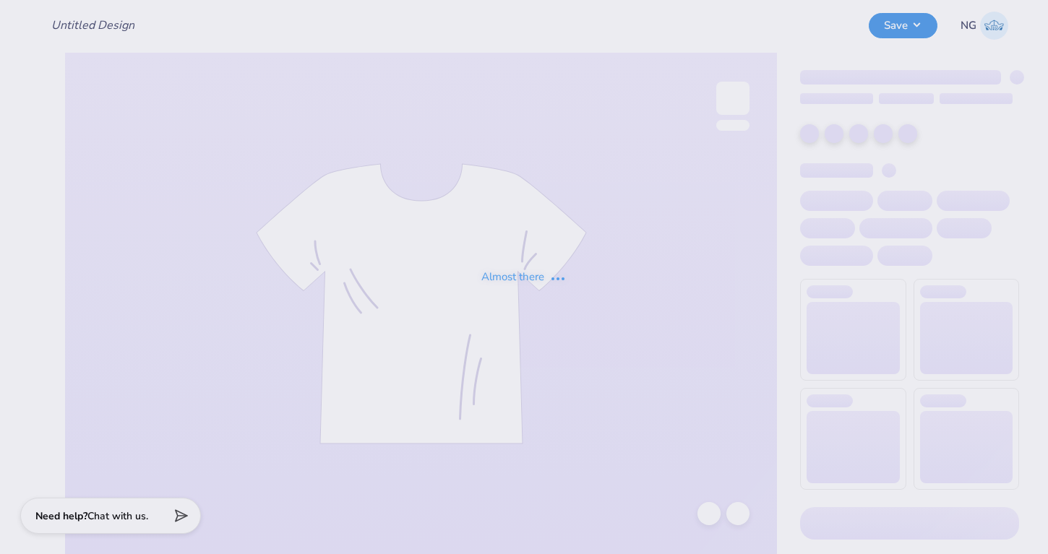
type input "Family weekend design 1"
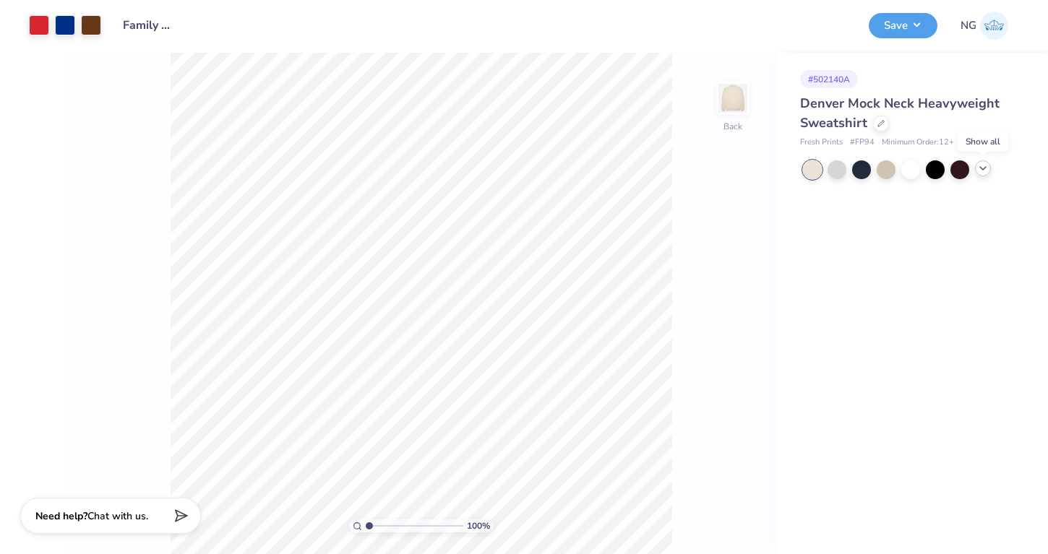
click at [986, 171] on icon at bounding box center [983, 169] width 12 height 12
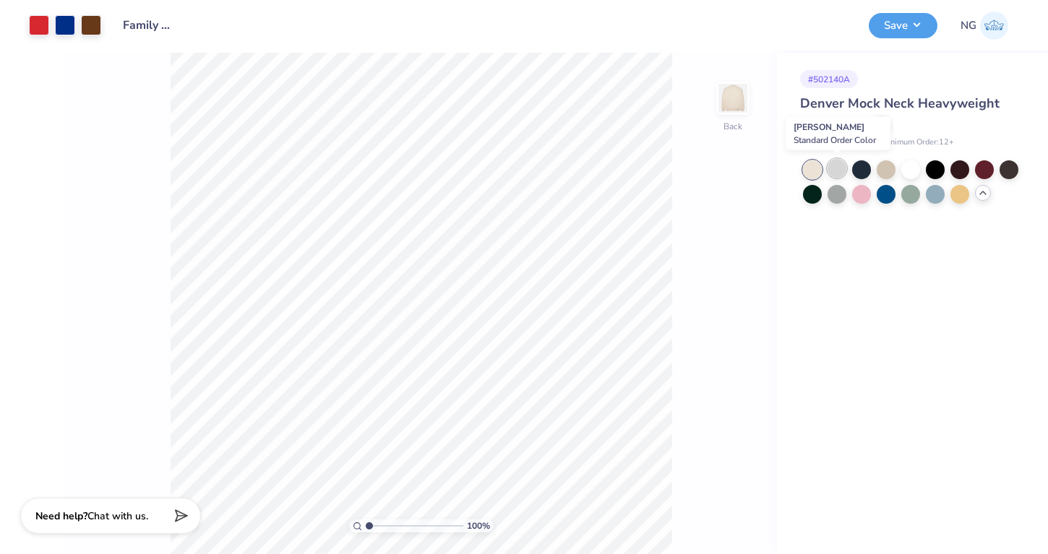
click at [836, 171] on div at bounding box center [836, 168] width 19 height 19
click at [903, 173] on div at bounding box center [910, 168] width 19 height 19
click at [815, 172] on div at bounding box center [812, 169] width 19 height 19
click at [951, 173] on div at bounding box center [959, 168] width 19 height 19
